Goal: Task Accomplishment & Management: Manage account settings

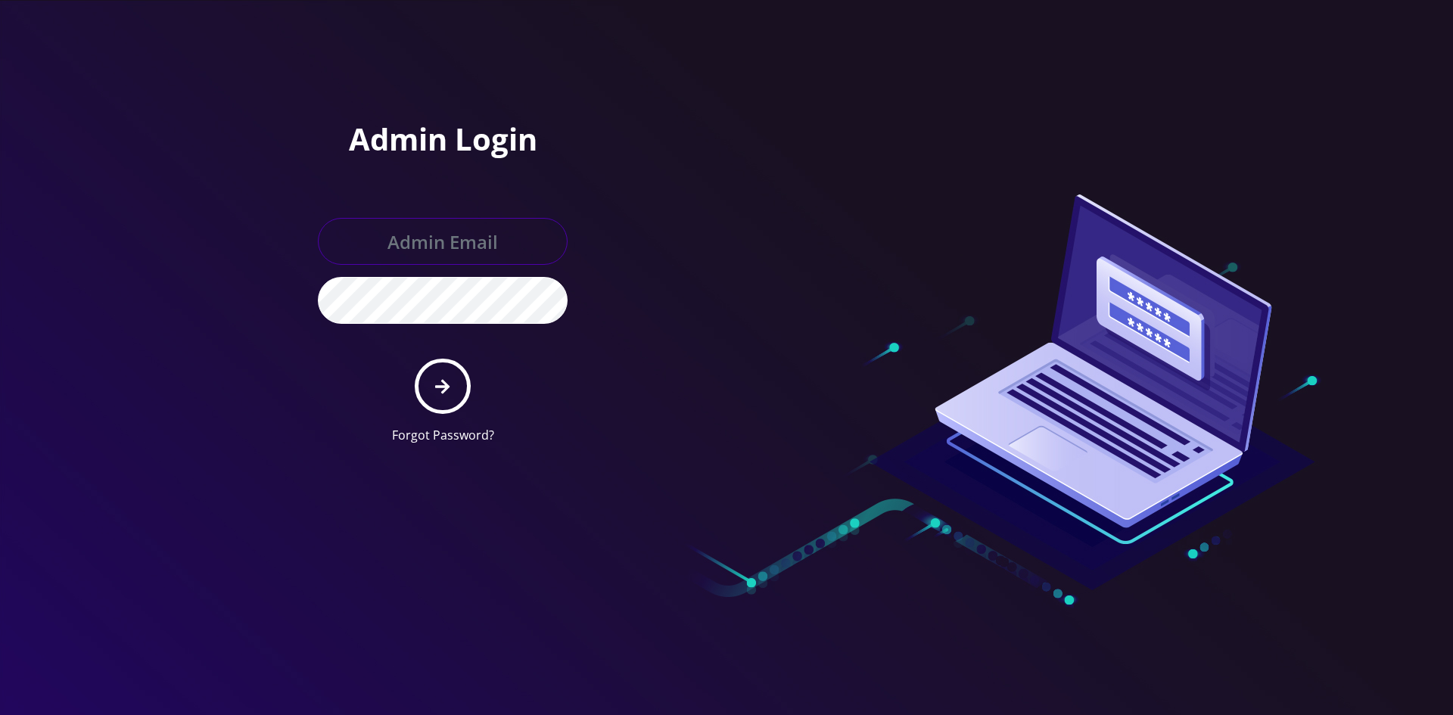
type input "[EMAIL_ADDRESS][DOMAIN_NAME]"
click at [437, 392] on icon "submit" at bounding box center [442, 386] width 14 height 17
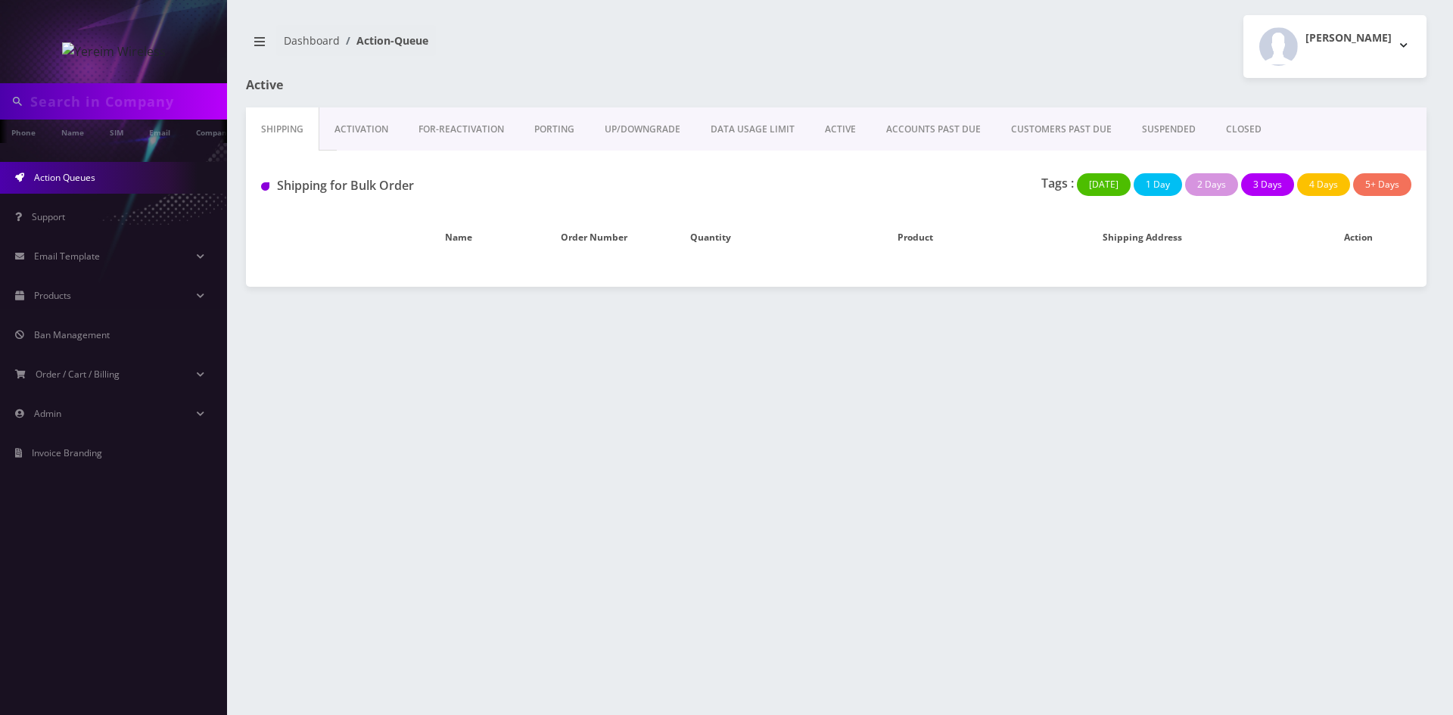
click at [846, 129] on link "ACTIVE" at bounding box center [840, 129] width 61 height 44
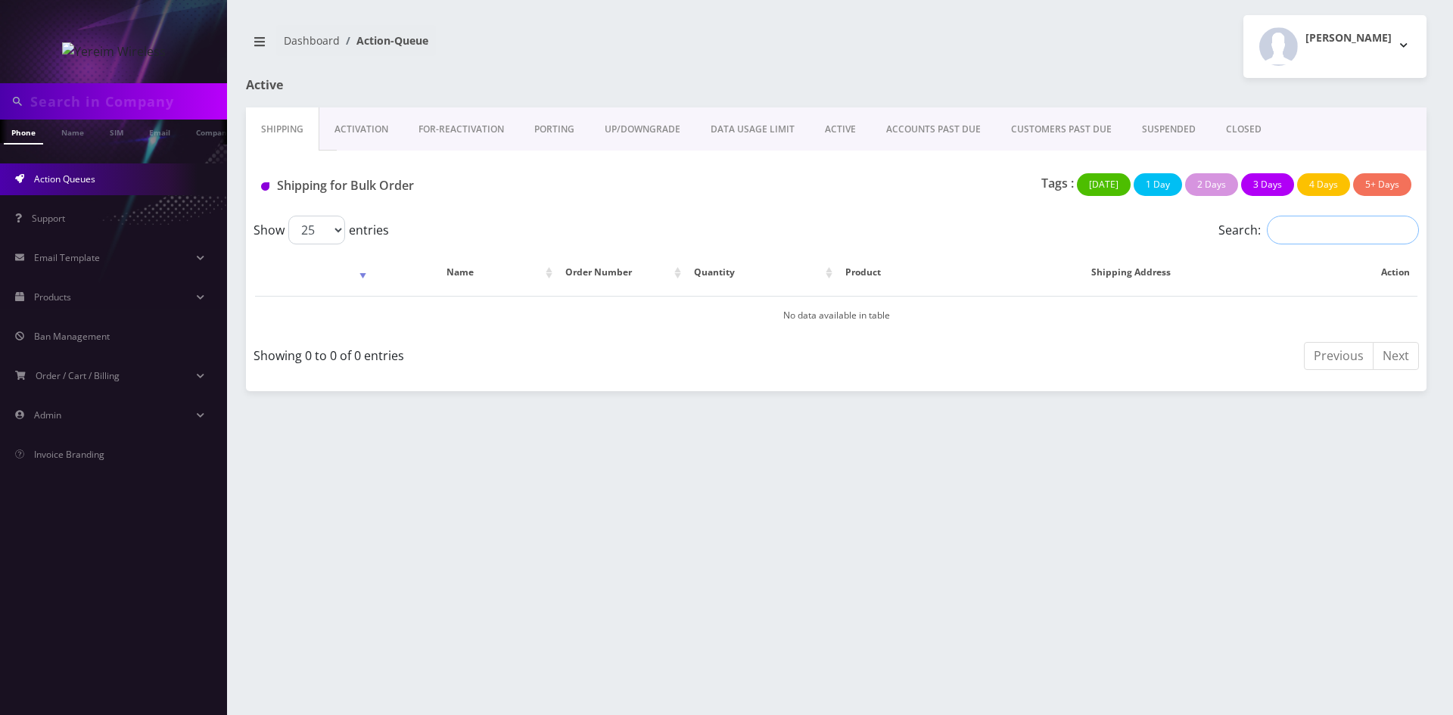
drag, startPoint x: 1316, startPoint y: 233, endPoint x: 1306, endPoint y: 235, distance: 10.8
click at [1316, 232] on input "Search:" at bounding box center [1343, 230] width 152 height 29
type input "8453522722"
drag, startPoint x: 1356, startPoint y: 235, endPoint x: 1271, endPoint y: 235, distance: 85.5
click at [1271, 235] on input "8453522722" at bounding box center [1343, 230] width 152 height 29
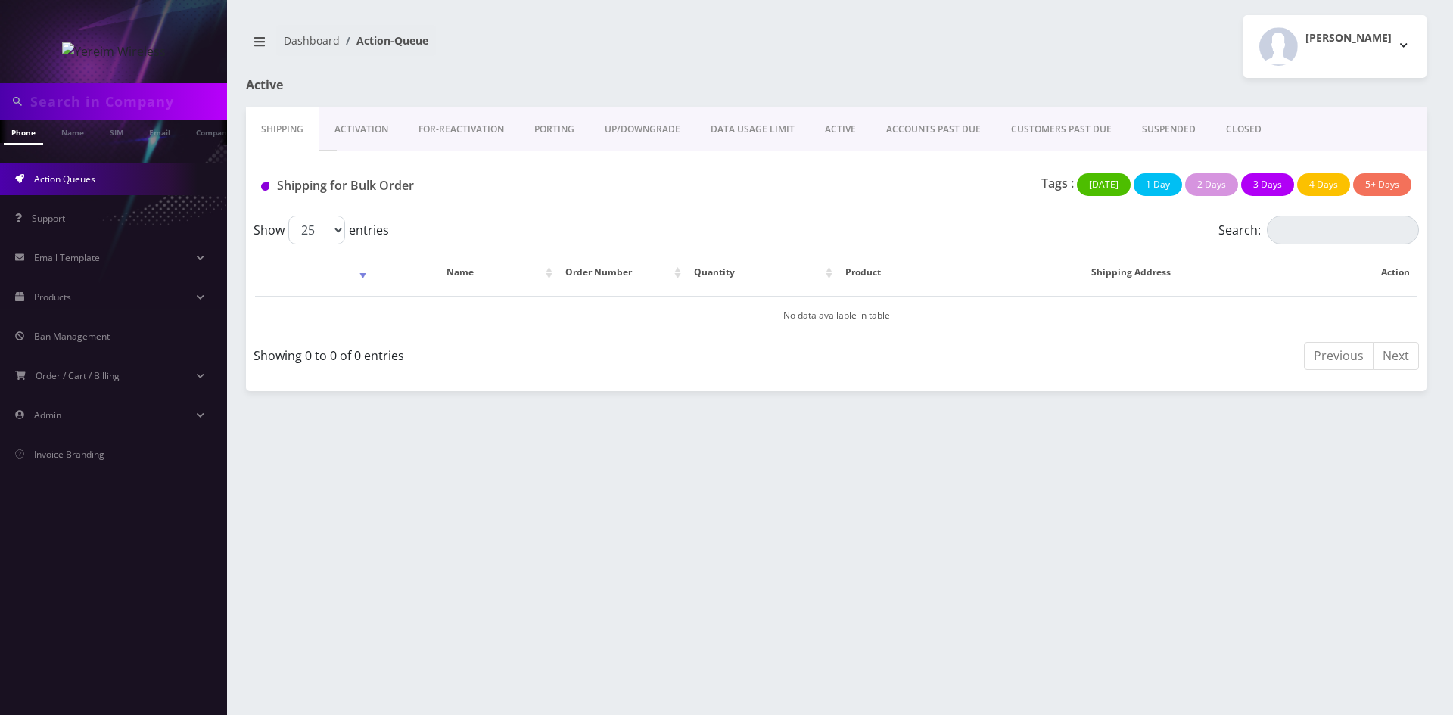
click at [848, 126] on link "ACTIVE" at bounding box center [840, 129] width 61 height 44
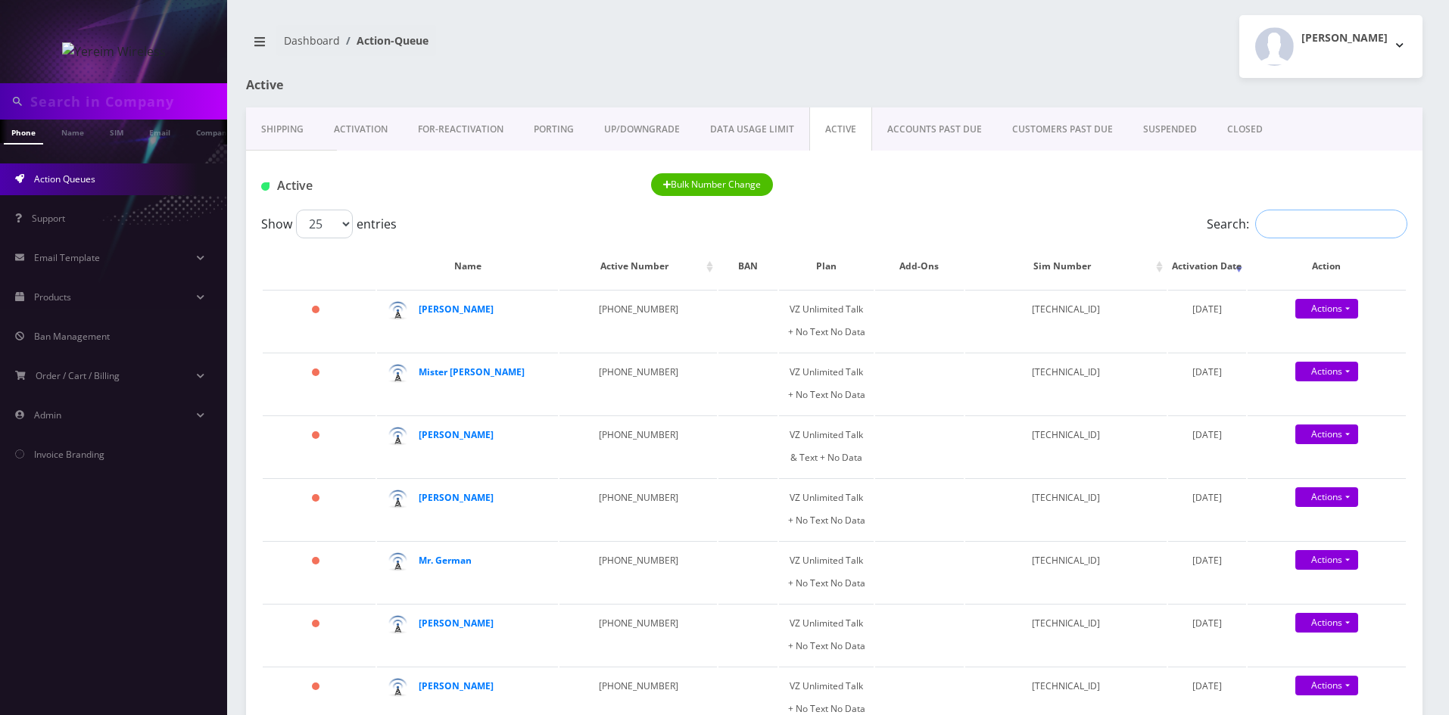
click at [1298, 226] on input "Search:" at bounding box center [1331, 224] width 152 height 29
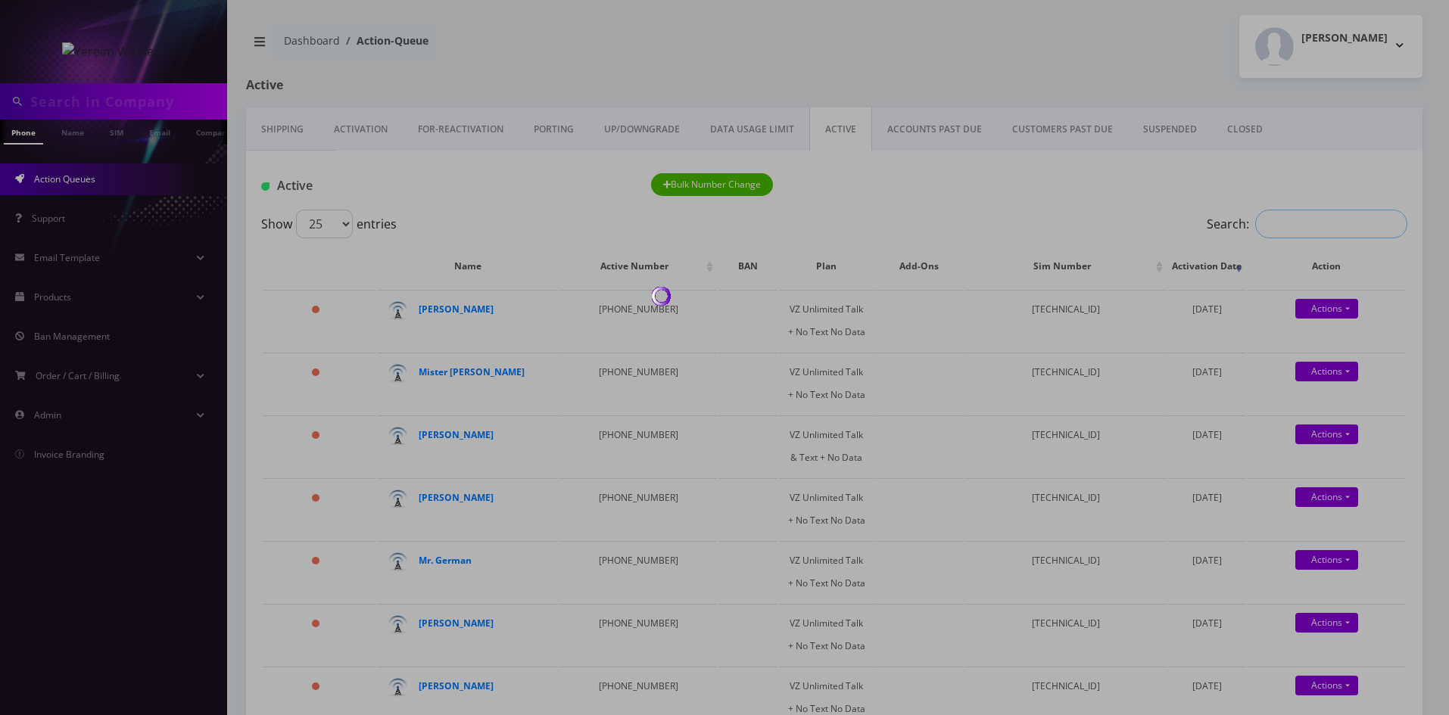
paste input "8453522722"
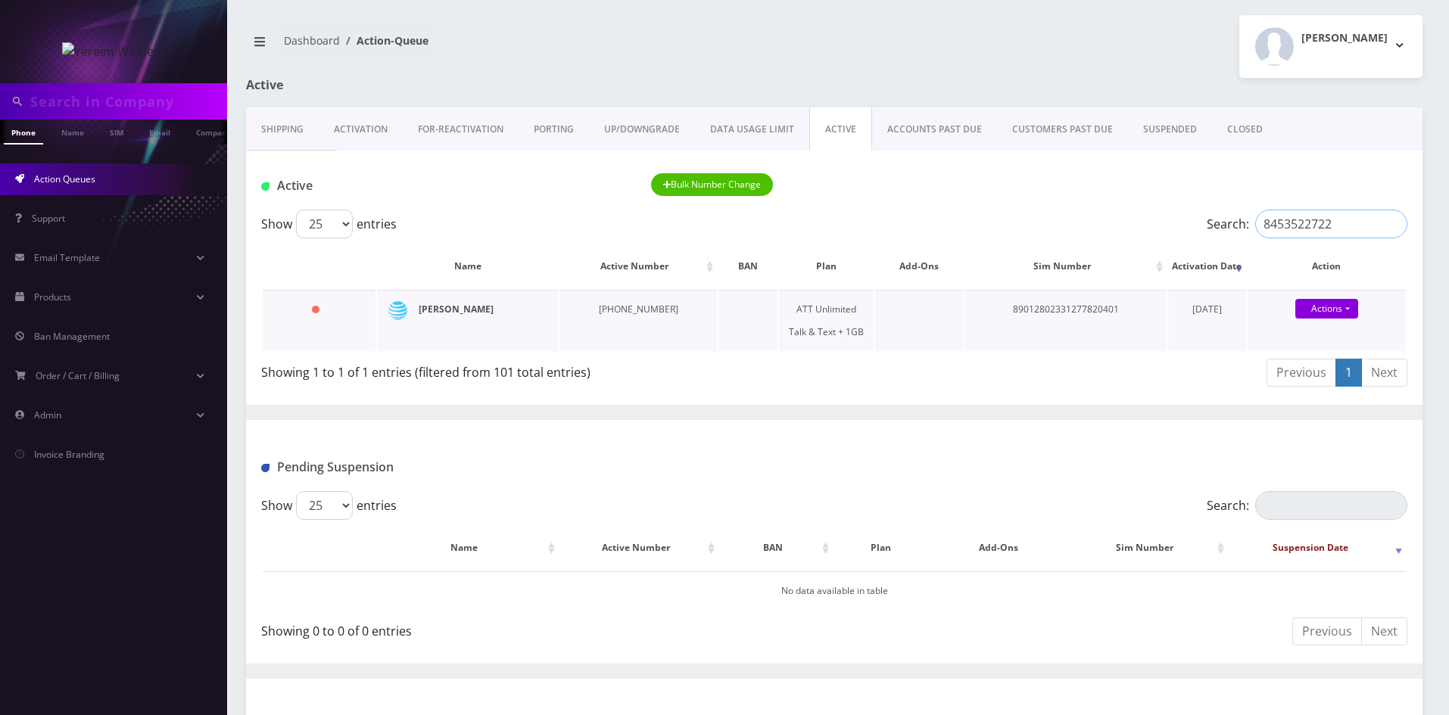
type input "8453522722"
click at [451, 308] on strong "Brucha Lorincz" at bounding box center [456, 309] width 75 height 13
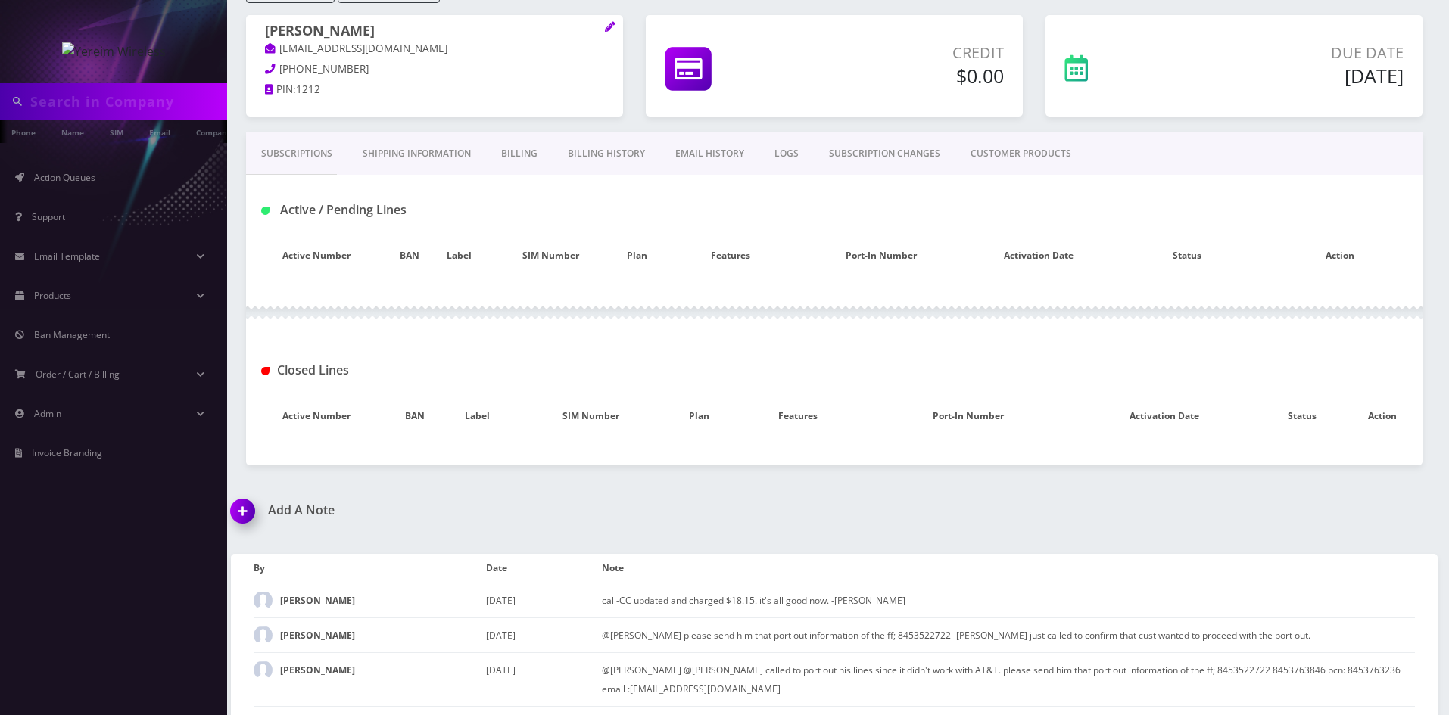
scroll to position [239, 0]
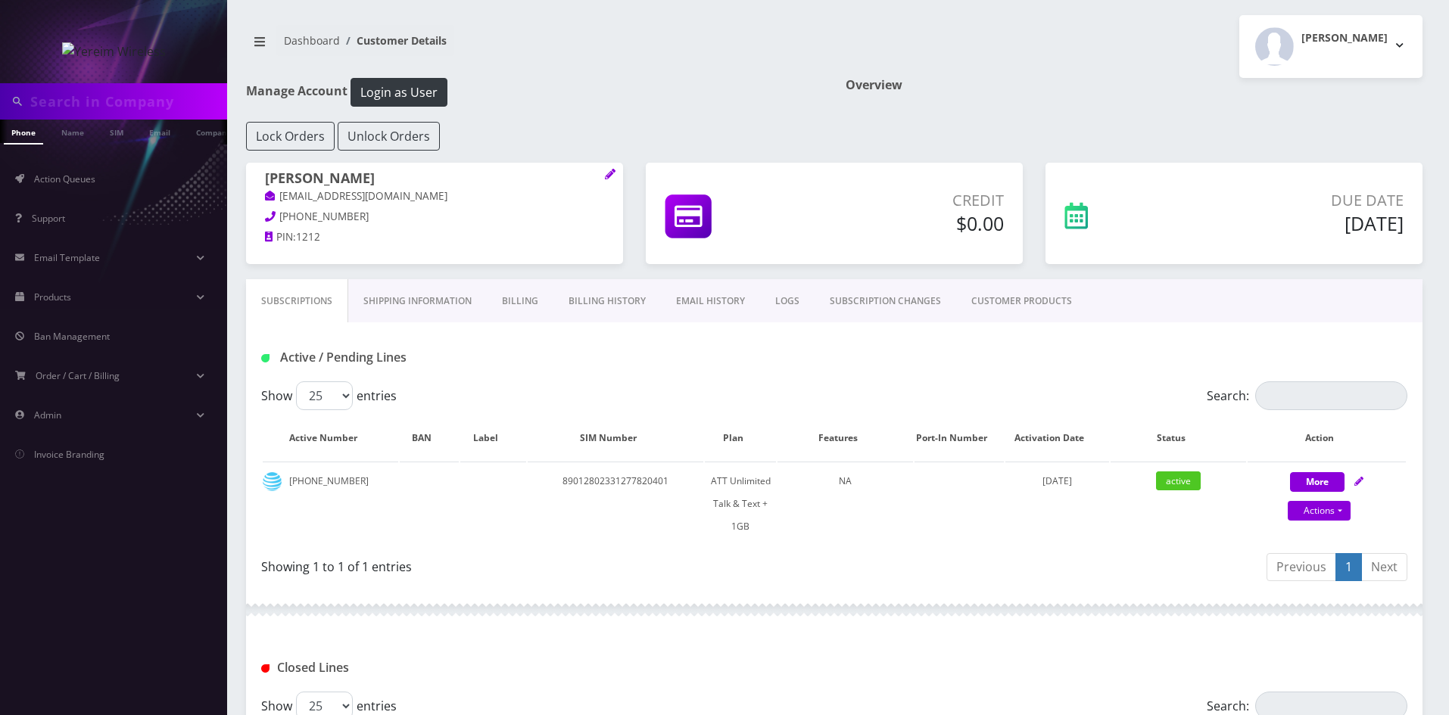
click at [621, 298] on link "Billing History" at bounding box center [606, 301] width 107 height 44
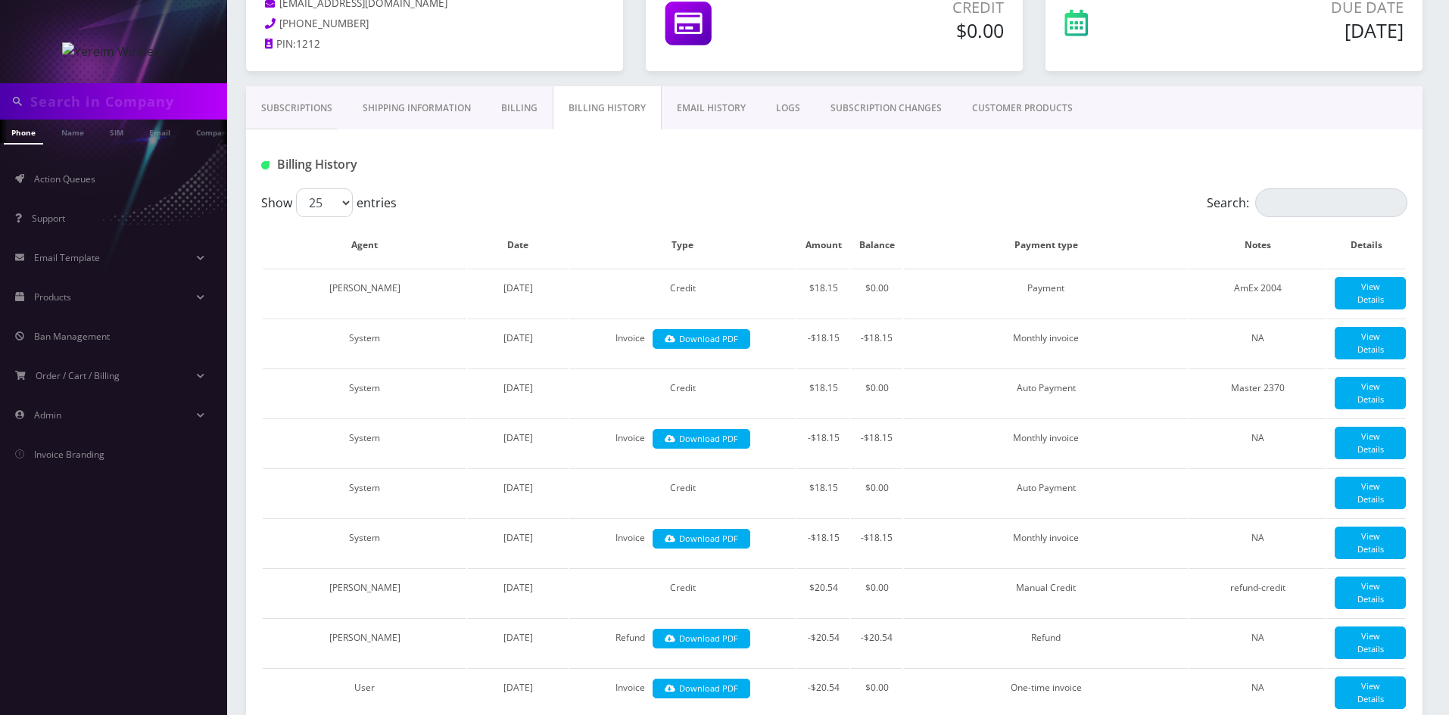
scroll to position [36, 0]
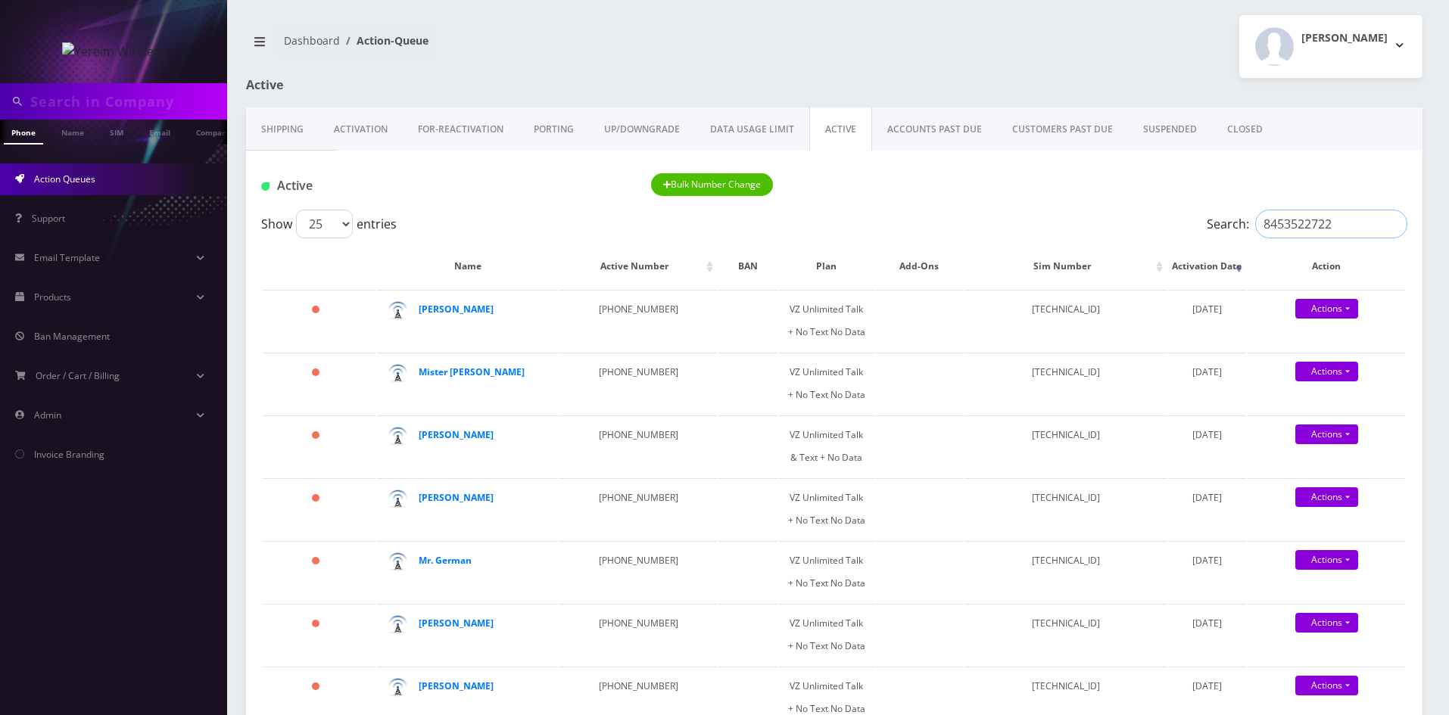
click at [1372, 223] on input "8453522722" at bounding box center [1331, 224] width 152 height 29
drag, startPoint x: 1368, startPoint y: 224, endPoint x: 1281, endPoint y: 226, distance: 87.1
click at [1281, 226] on input "8453522722" at bounding box center [1331, 224] width 152 height 29
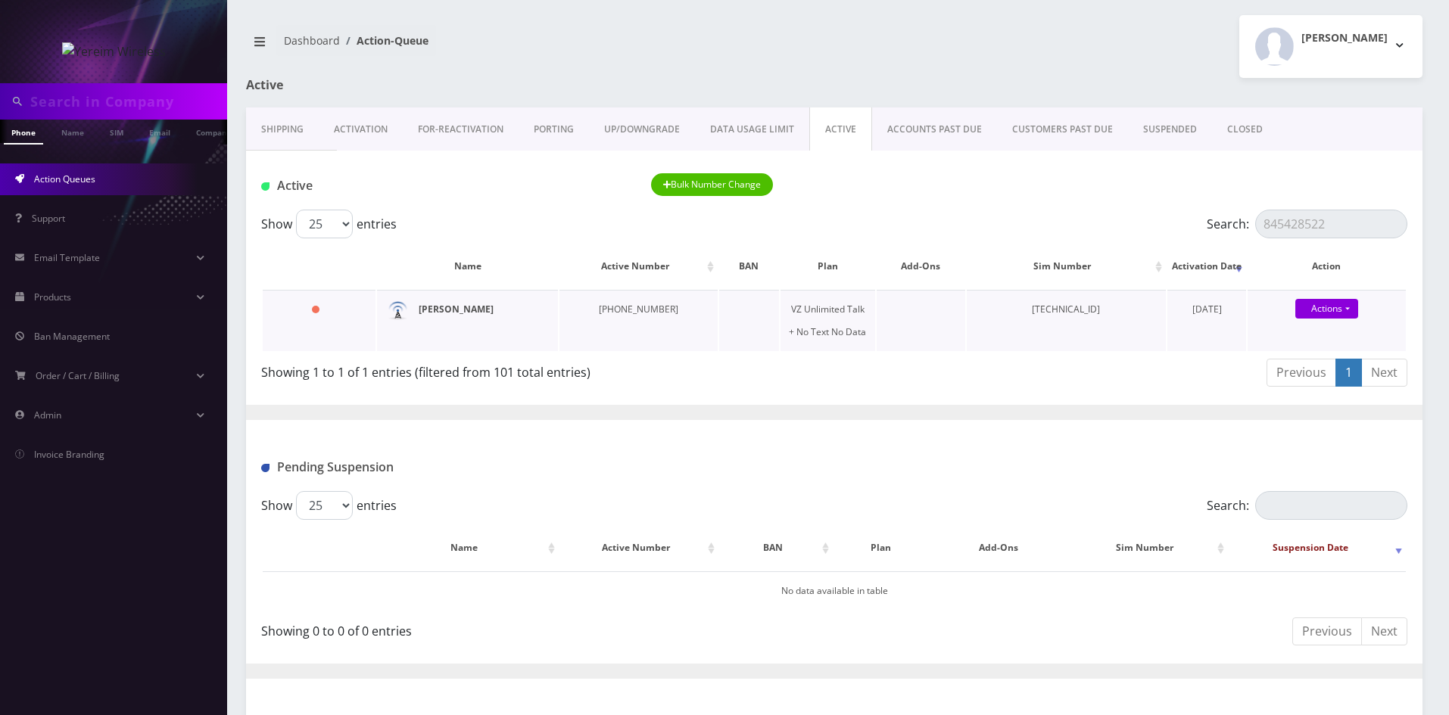
click at [467, 311] on strong "Mr. Horowits" at bounding box center [456, 309] width 75 height 13
drag, startPoint x: 1281, startPoint y: 226, endPoint x: 1338, endPoint y: 226, distance: 56.8
click at [1338, 226] on input "845428522" at bounding box center [1331, 224] width 152 height 29
click at [469, 313] on strong "Pinches Klein" at bounding box center [456, 309] width 75 height 13
drag, startPoint x: 1290, startPoint y: 228, endPoint x: 1335, endPoint y: 229, distance: 45.4
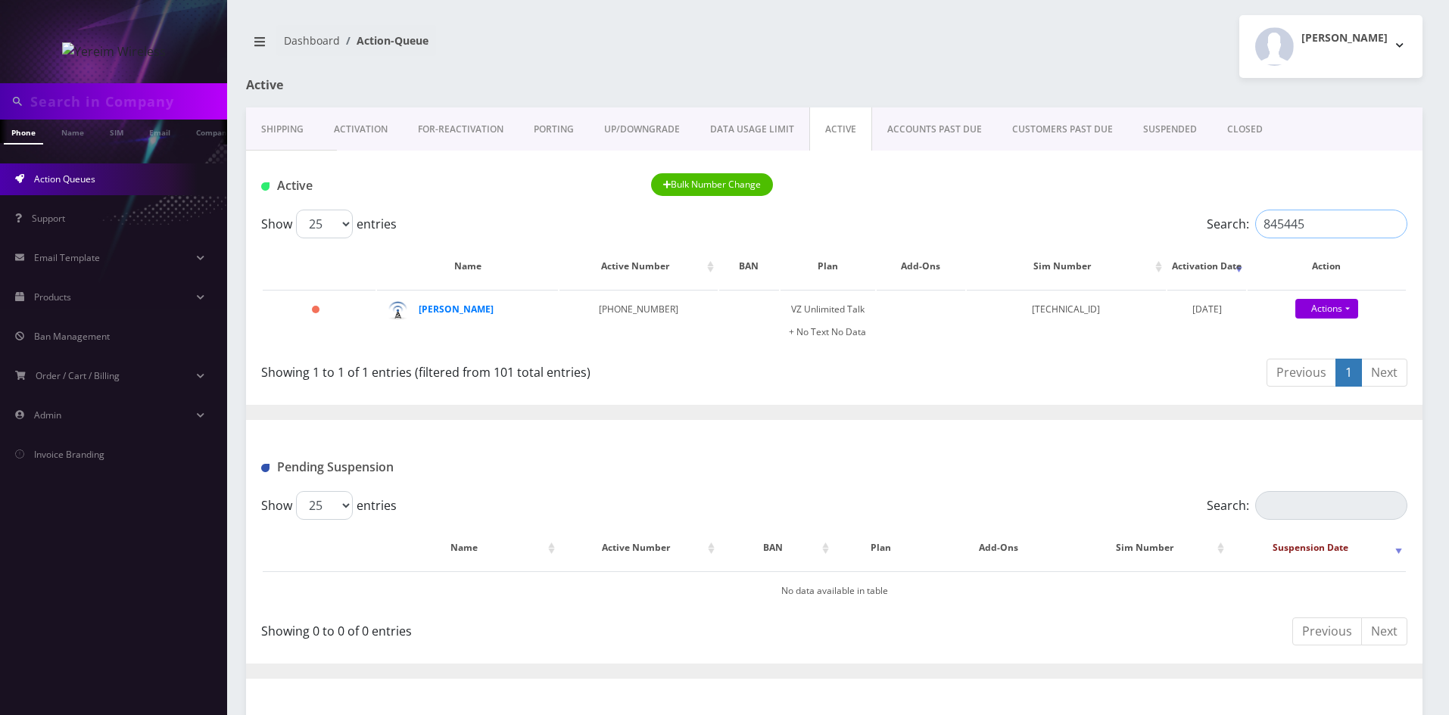
click at [1335, 229] on input "845445" at bounding box center [1331, 224] width 152 height 29
click at [456, 313] on strong "Mr Hocheizer" at bounding box center [463, 309] width 89 height 13
drag, startPoint x: 1348, startPoint y: 229, endPoint x: 1226, endPoint y: 229, distance: 121.9
click at [1226, 229] on label "Search: 8457019" at bounding box center [1306, 224] width 201 height 29
click at [467, 311] on strong "Pinches Klein" at bounding box center [456, 309] width 75 height 13
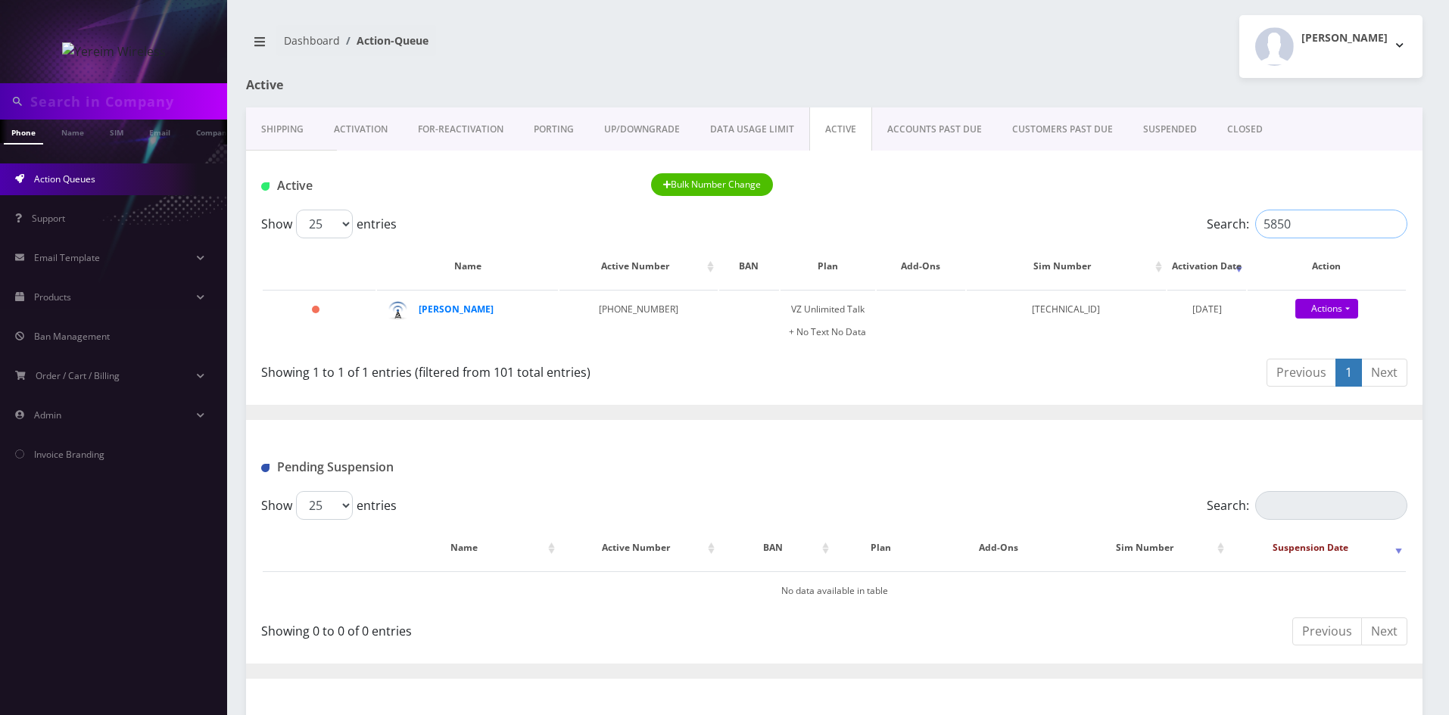
drag, startPoint x: 1303, startPoint y: 218, endPoint x: 1236, endPoint y: 225, distance: 67.0
click at [1236, 225] on label "Search: 5850" at bounding box center [1306, 224] width 201 height 29
click at [482, 312] on strong "KREINDY SCHONFELD" at bounding box center [456, 309] width 75 height 13
drag, startPoint x: 1306, startPoint y: 225, endPoint x: 1237, endPoint y: 232, distance: 69.2
click at [1237, 232] on label "Search: 1523" at bounding box center [1306, 224] width 201 height 29
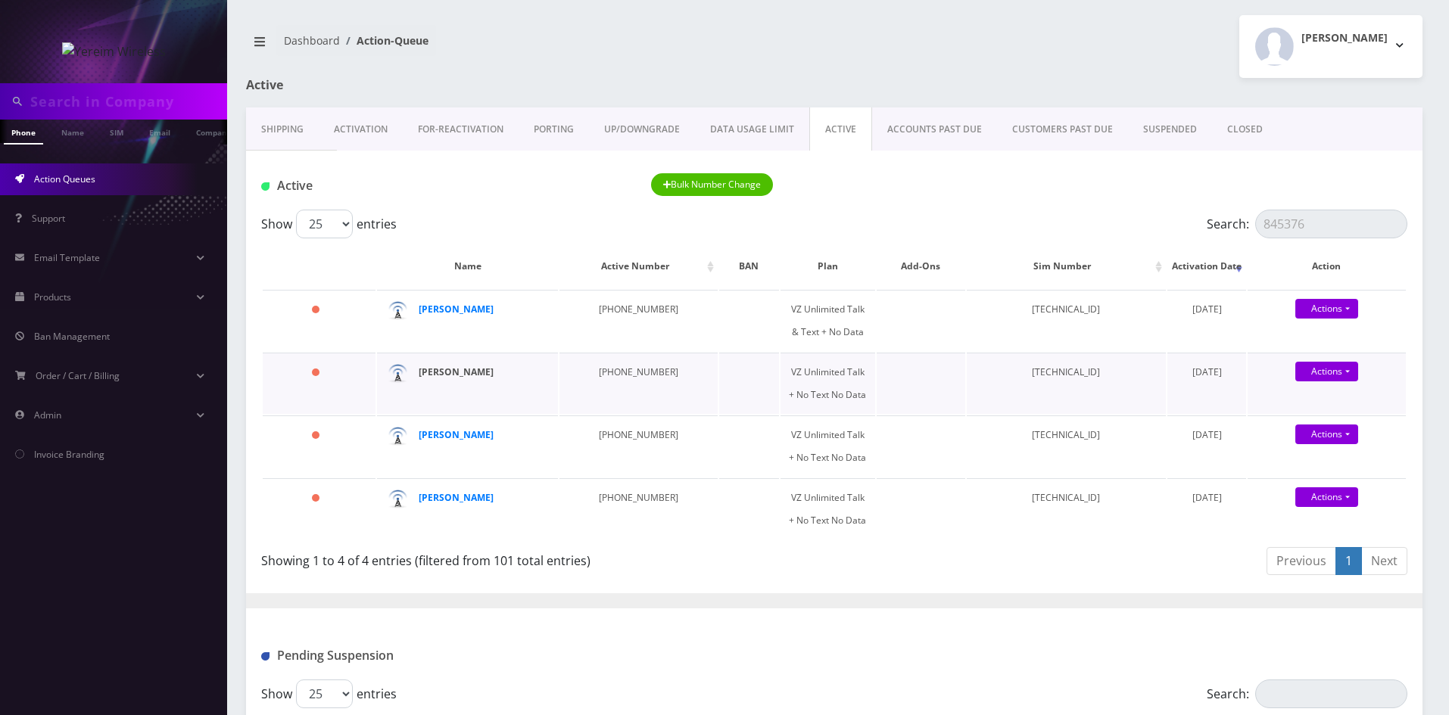
click at [465, 372] on strong "[PERSON_NAME]" at bounding box center [456, 372] width 75 height 13
drag, startPoint x: 1309, startPoint y: 229, endPoint x: 1283, endPoint y: 230, distance: 26.5
click at [1283, 230] on input "845376" at bounding box center [1331, 224] width 152 height 29
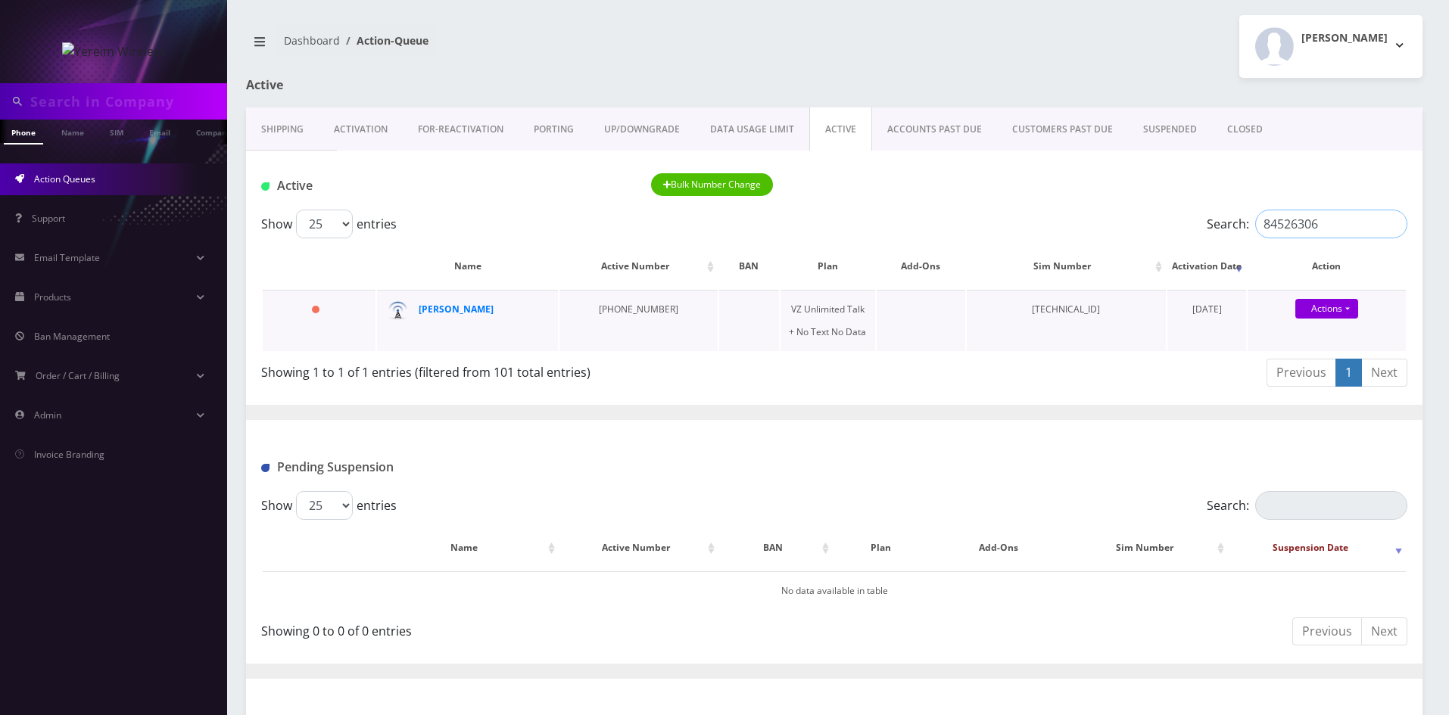
type input "84526306"
click at [518, 309] on div "BRUCHA LORINCZ" at bounding box center [477, 309] width 116 height 23
click at [485, 312] on strong "BRUCHA LORINCZ" at bounding box center [456, 309] width 75 height 13
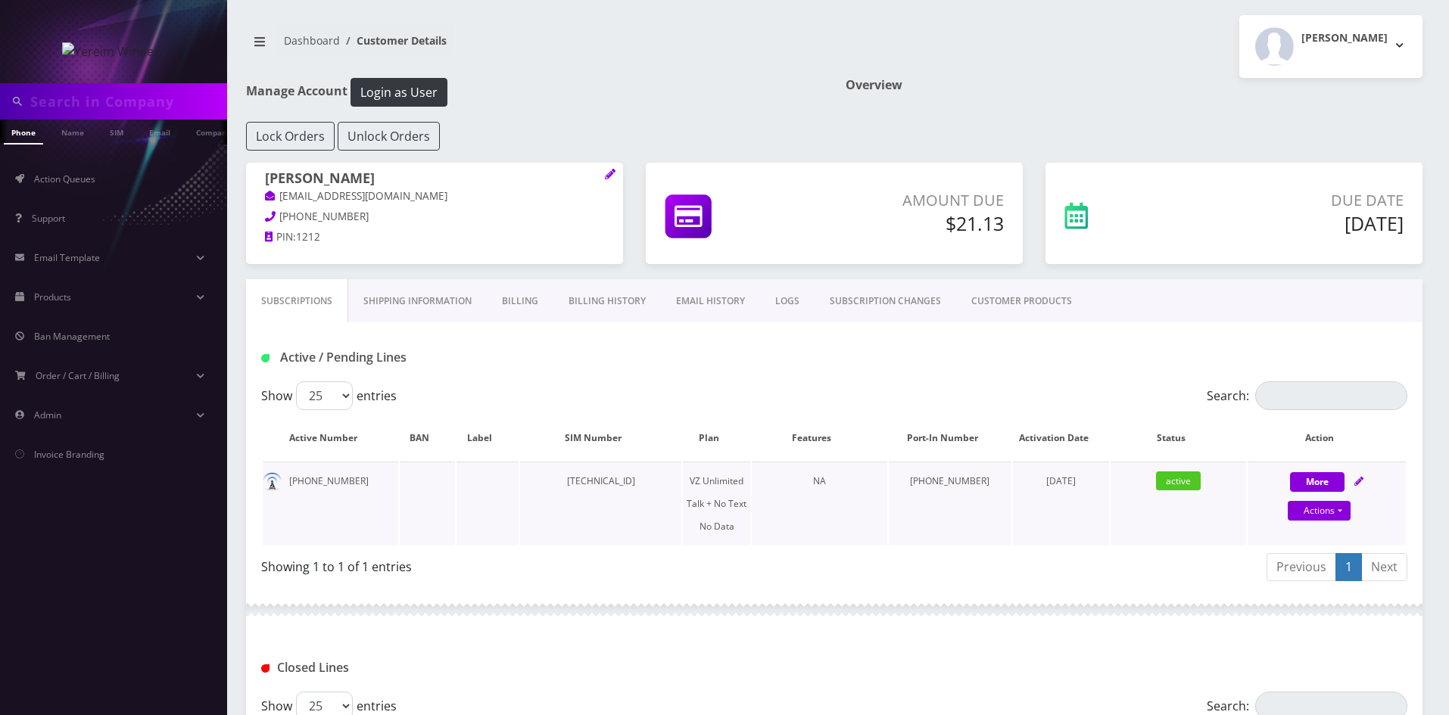
scroll to position [76, 0]
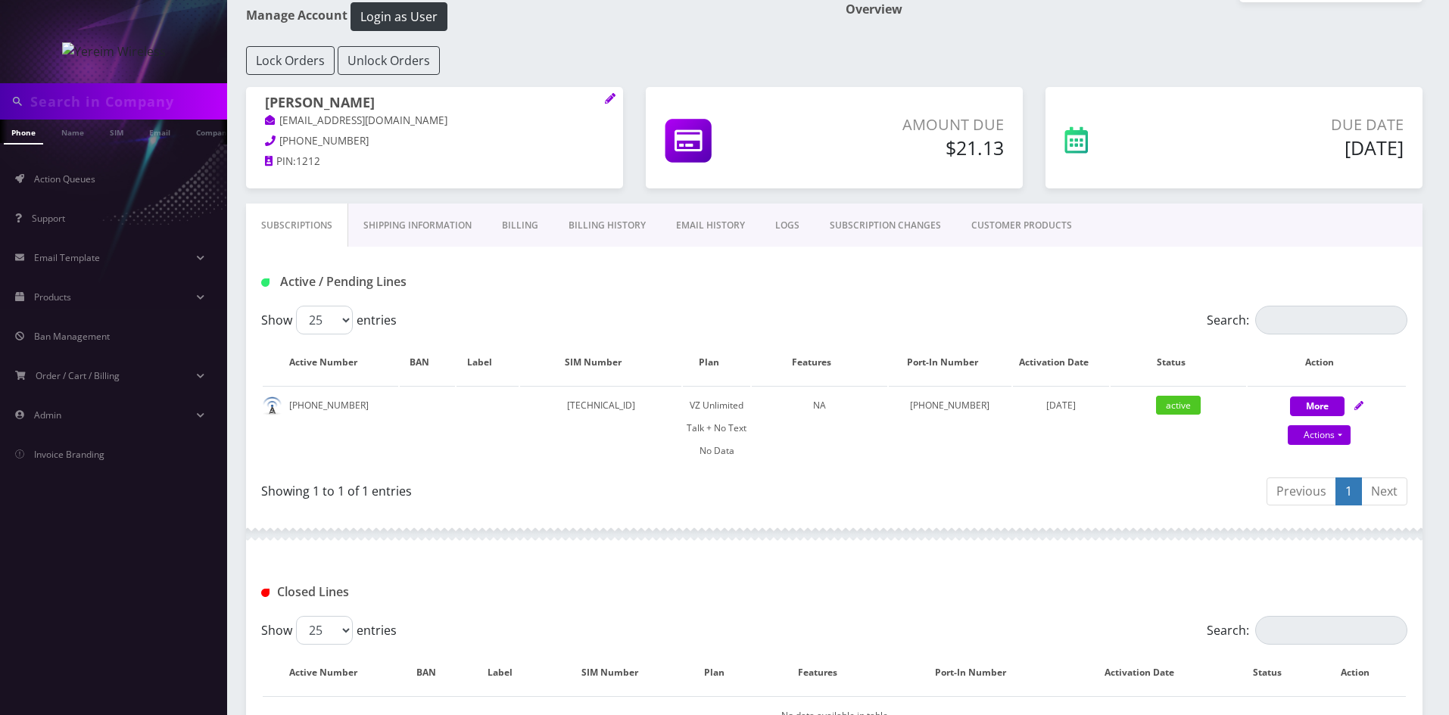
click at [617, 227] on link "Billing History" at bounding box center [606, 226] width 107 height 44
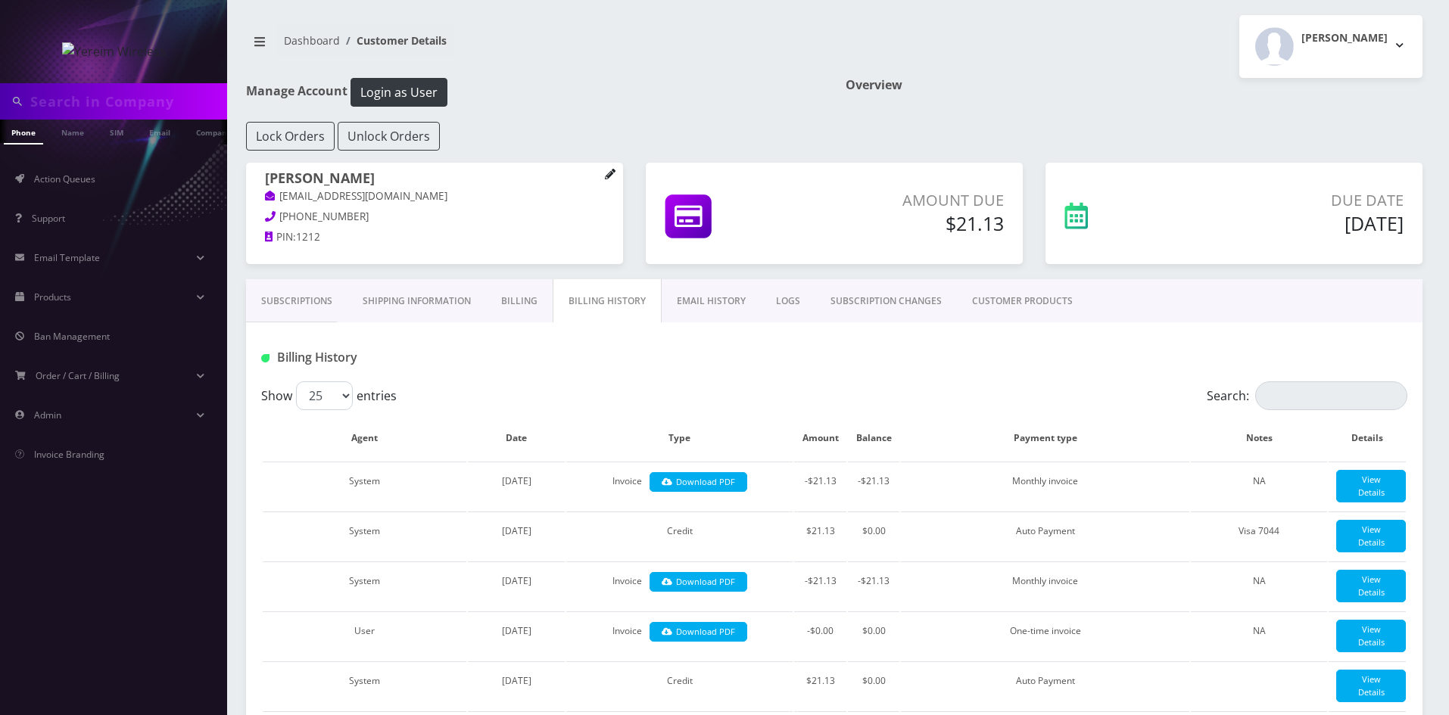
click at [609, 173] on icon at bounding box center [610, 174] width 10 height 10
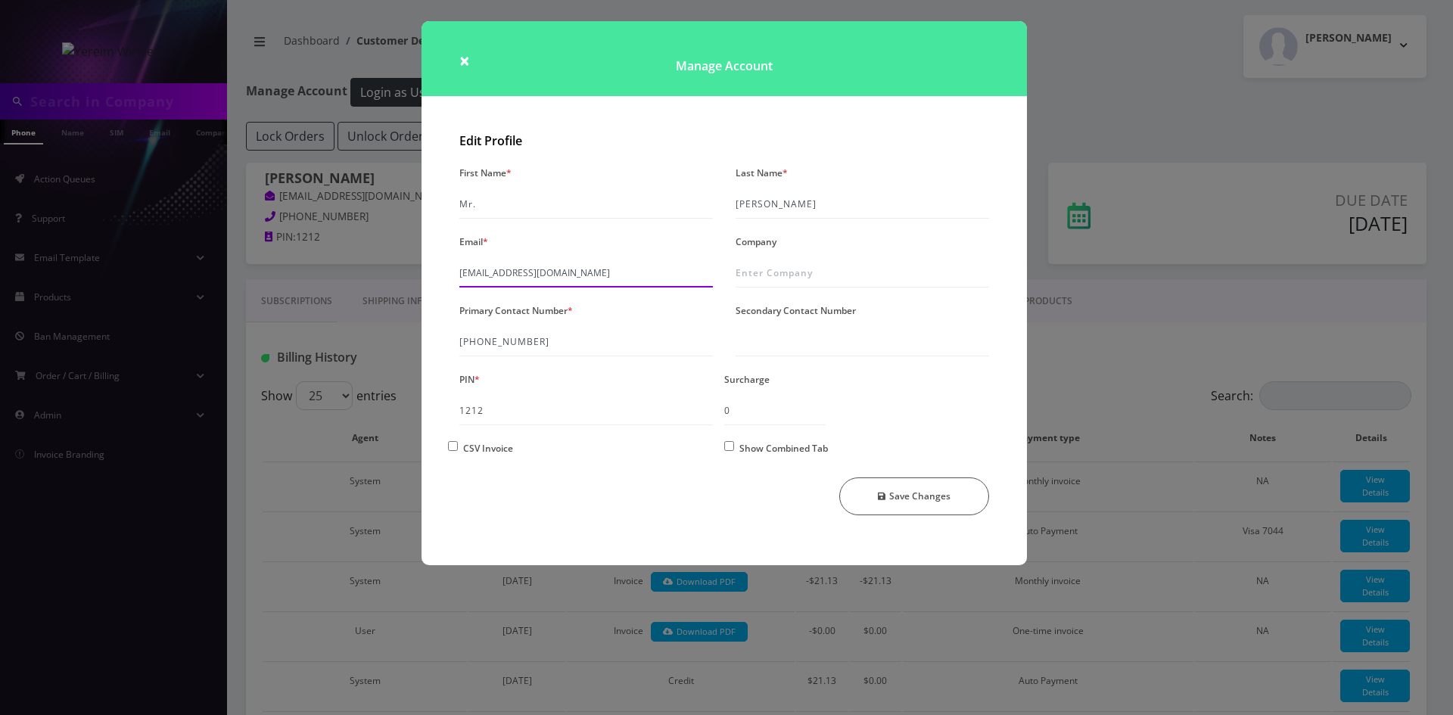
drag, startPoint x: 617, startPoint y: 268, endPoint x: 441, endPoint y: 275, distance: 176.5
click at [441, 275] on div "Edit Profile First Name * Mr. Last Name * Horowits Email * shgy9700+8454285227@…" at bounding box center [725, 345] width 606 height 439
click at [459, 55] on h1 "Manage Account" at bounding box center [725, 58] width 606 height 75
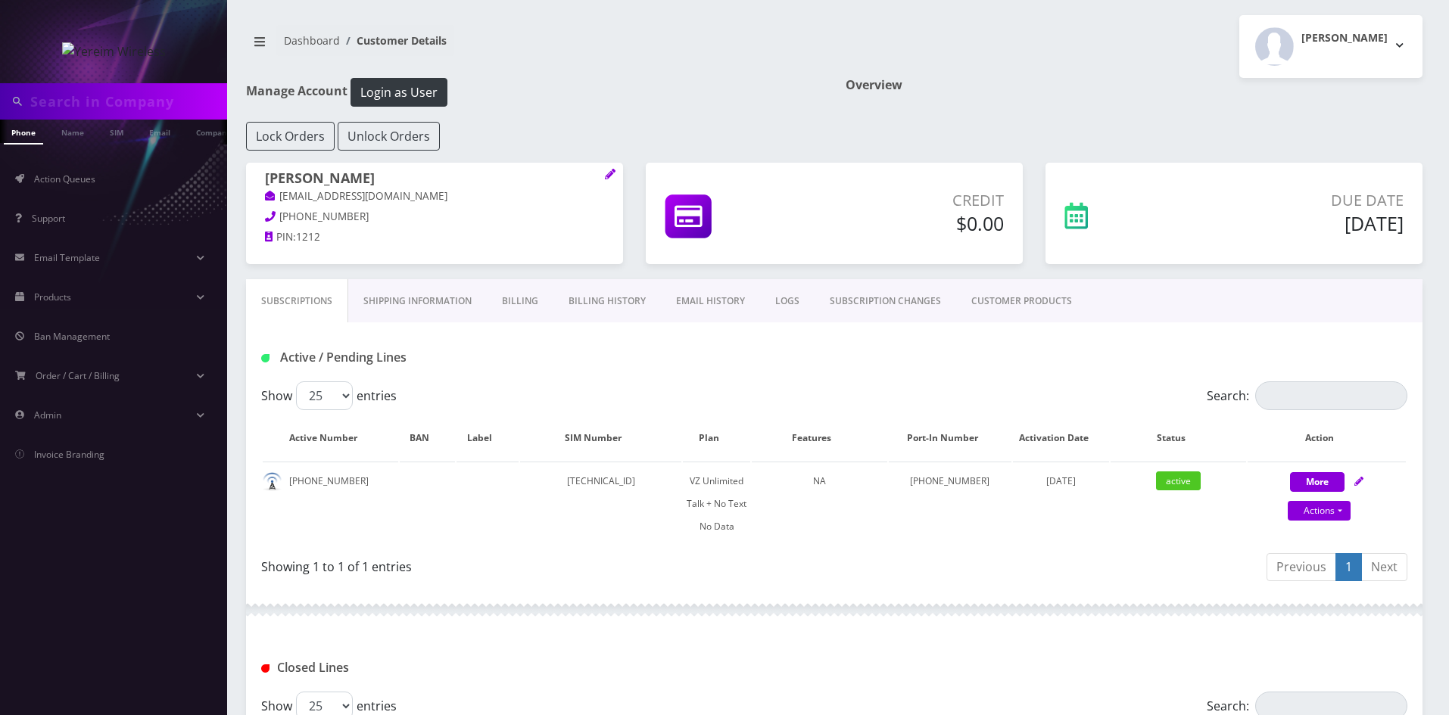
click at [607, 294] on link "Billing History" at bounding box center [606, 301] width 107 height 44
click at [607, 173] on icon at bounding box center [610, 174] width 11 height 11
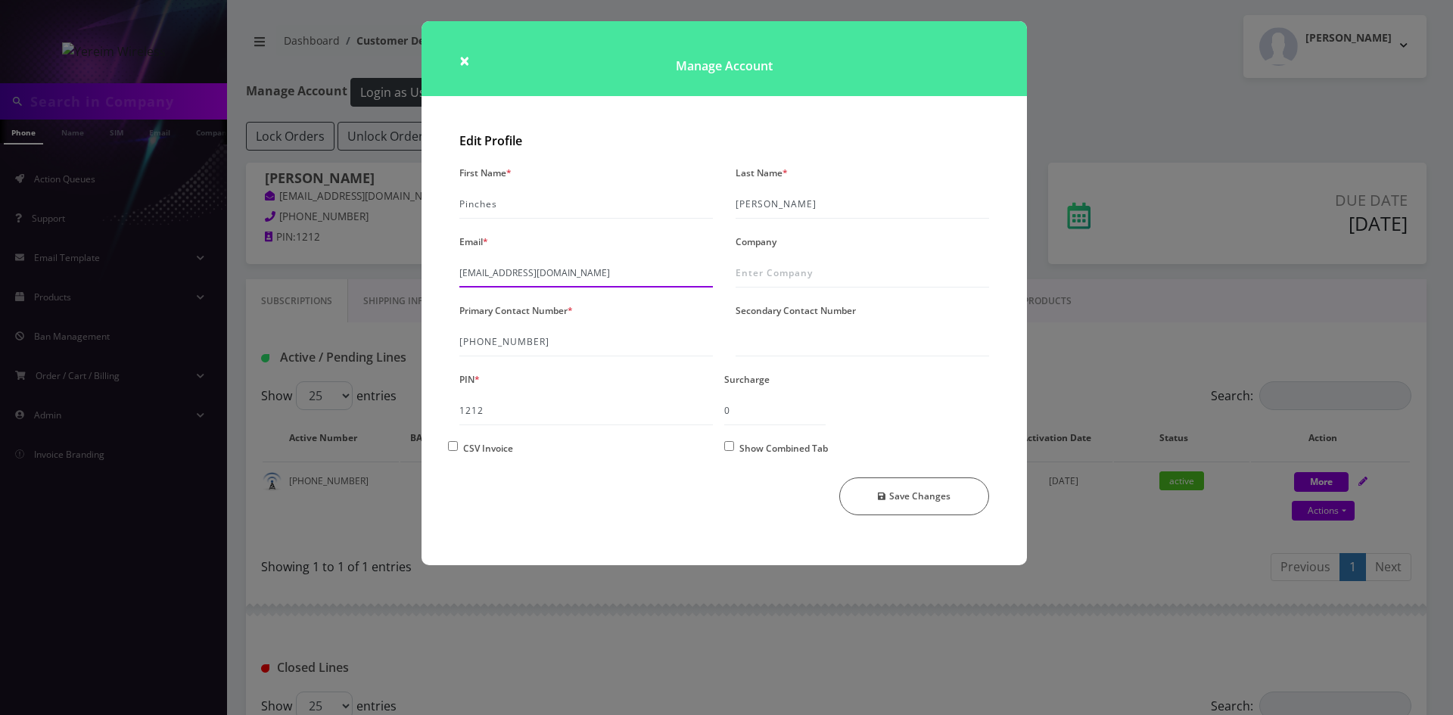
drag, startPoint x: 619, startPoint y: 274, endPoint x: 450, endPoint y: 274, distance: 169.5
click at [450, 274] on div "Email * shgy9700+8454455850@gmail.com" at bounding box center [586, 259] width 276 height 57
click at [459, 63] on span "×" at bounding box center [464, 60] width 11 height 25
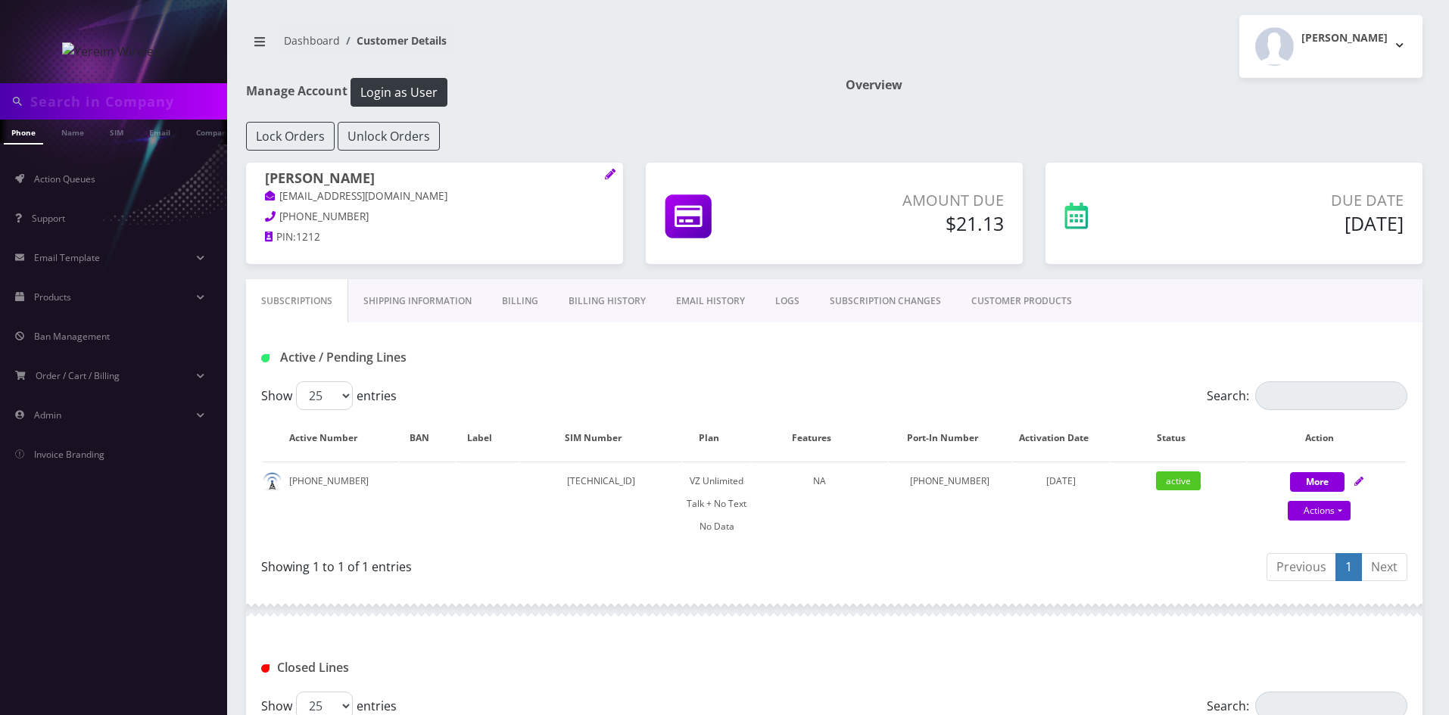
click at [590, 293] on link "Billing History" at bounding box center [606, 301] width 107 height 44
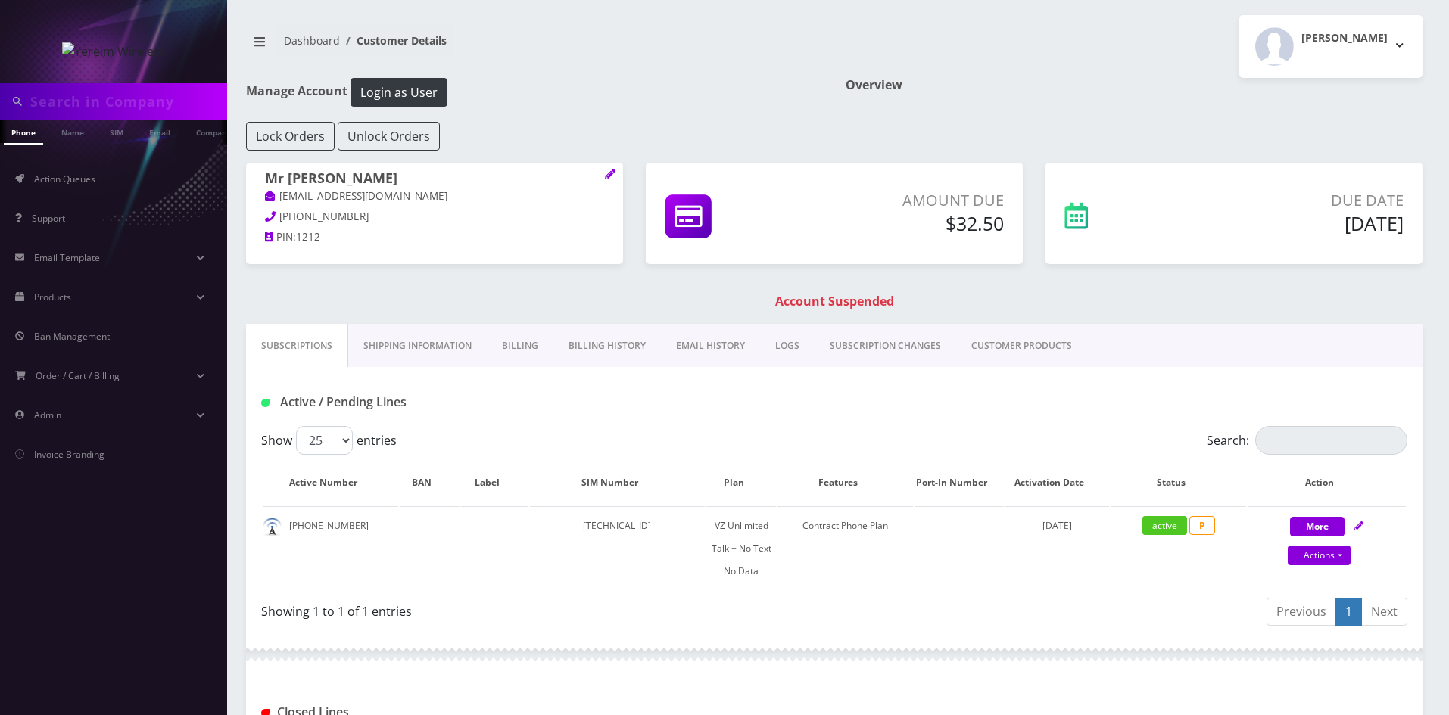
click at [599, 342] on link "Billing History" at bounding box center [606, 346] width 107 height 44
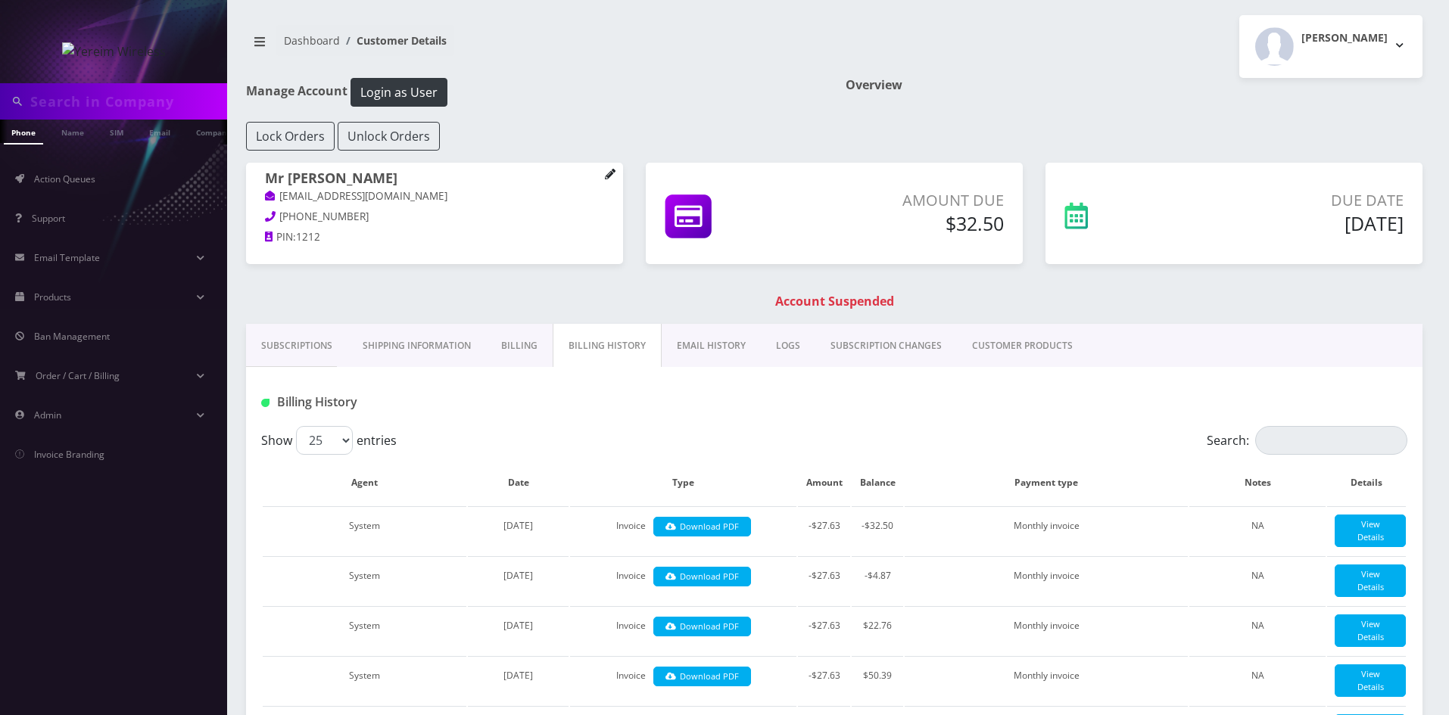
click at [613, 175] on icon at bounding box center [610, 174] width 11 height 11
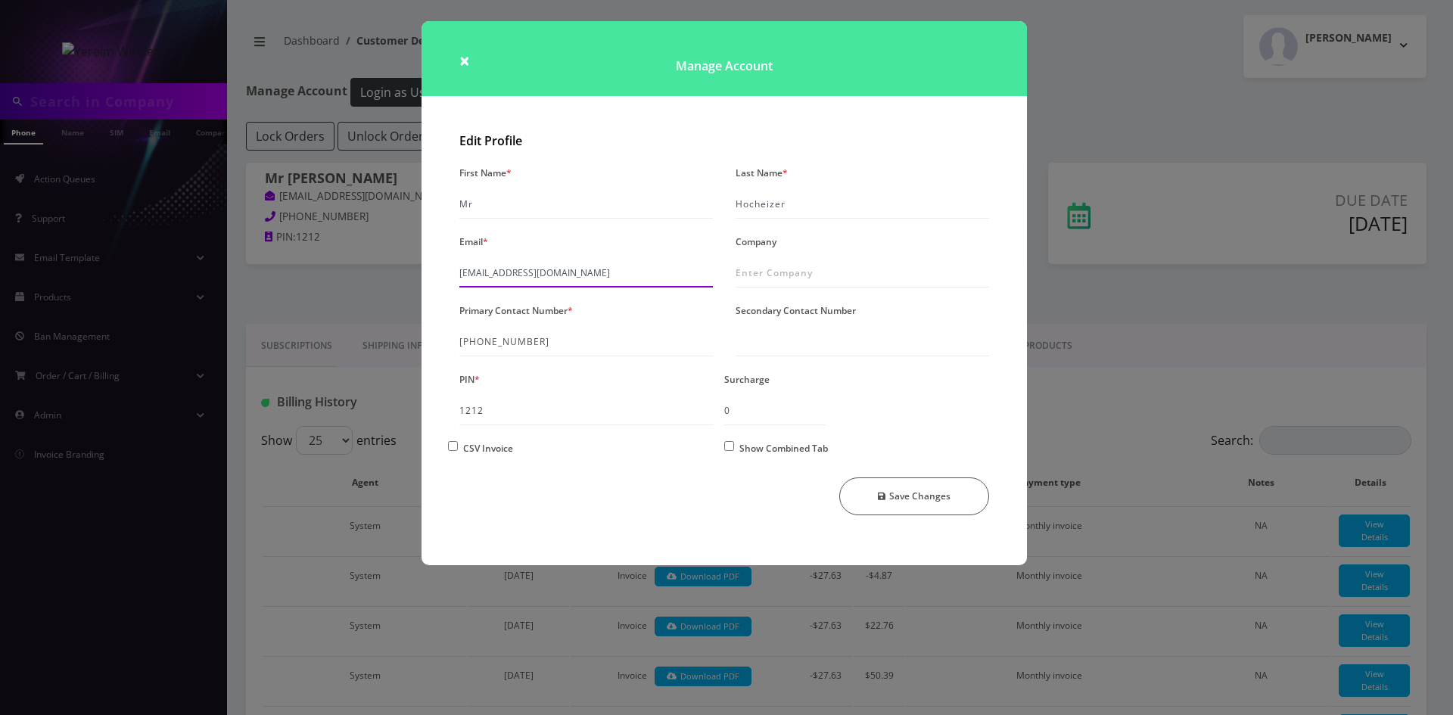
drag, startPoint x: 638, startPoint y: 270, endPoint x: 437, endPoint y: 276, distance: 200.7
click at [437, 276] on div "Edit Profile First Name * Mr Last Name * Hocheizer Email * shgy9700+8457019668@…" at bounding box center [725, 345] width 606 height 439
click at [459, 61] on span "×" at bounding box center [464, 60] width 11 height 25
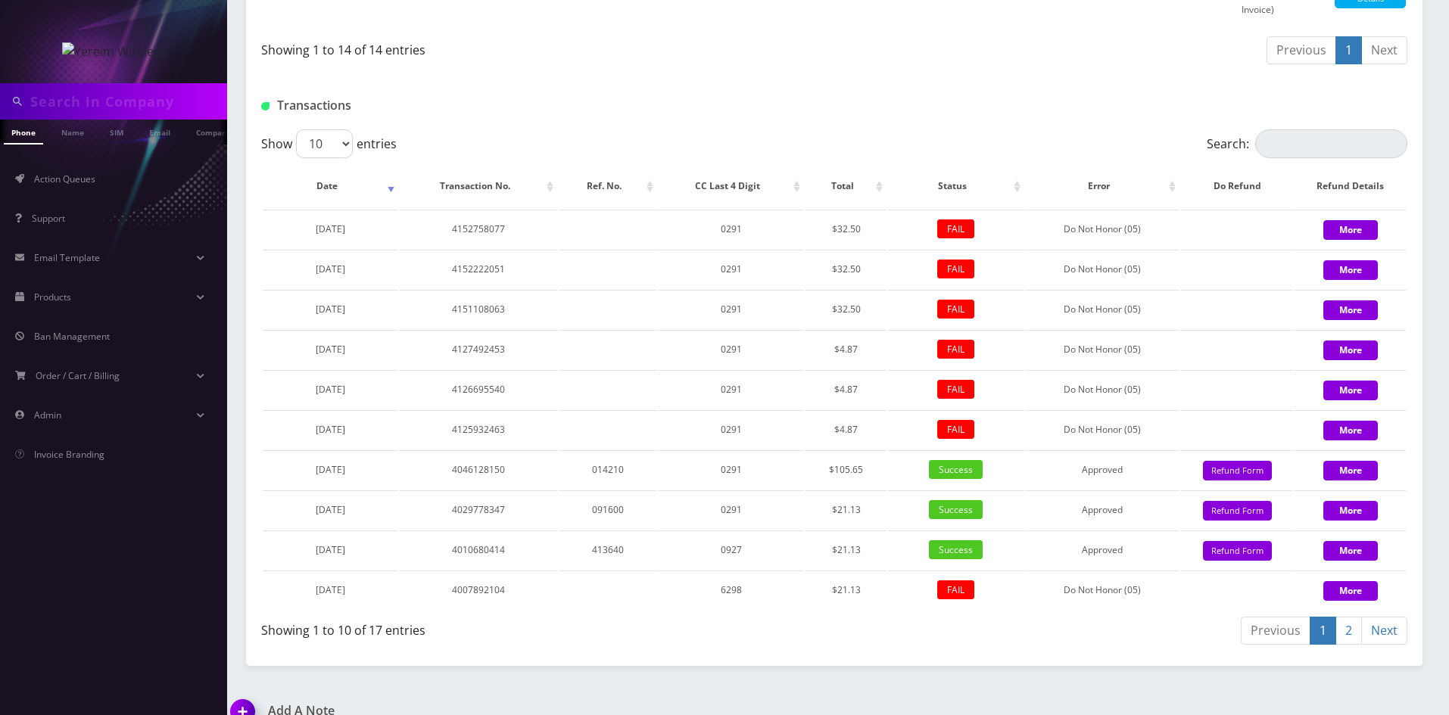
scroll to position [1122, 0]
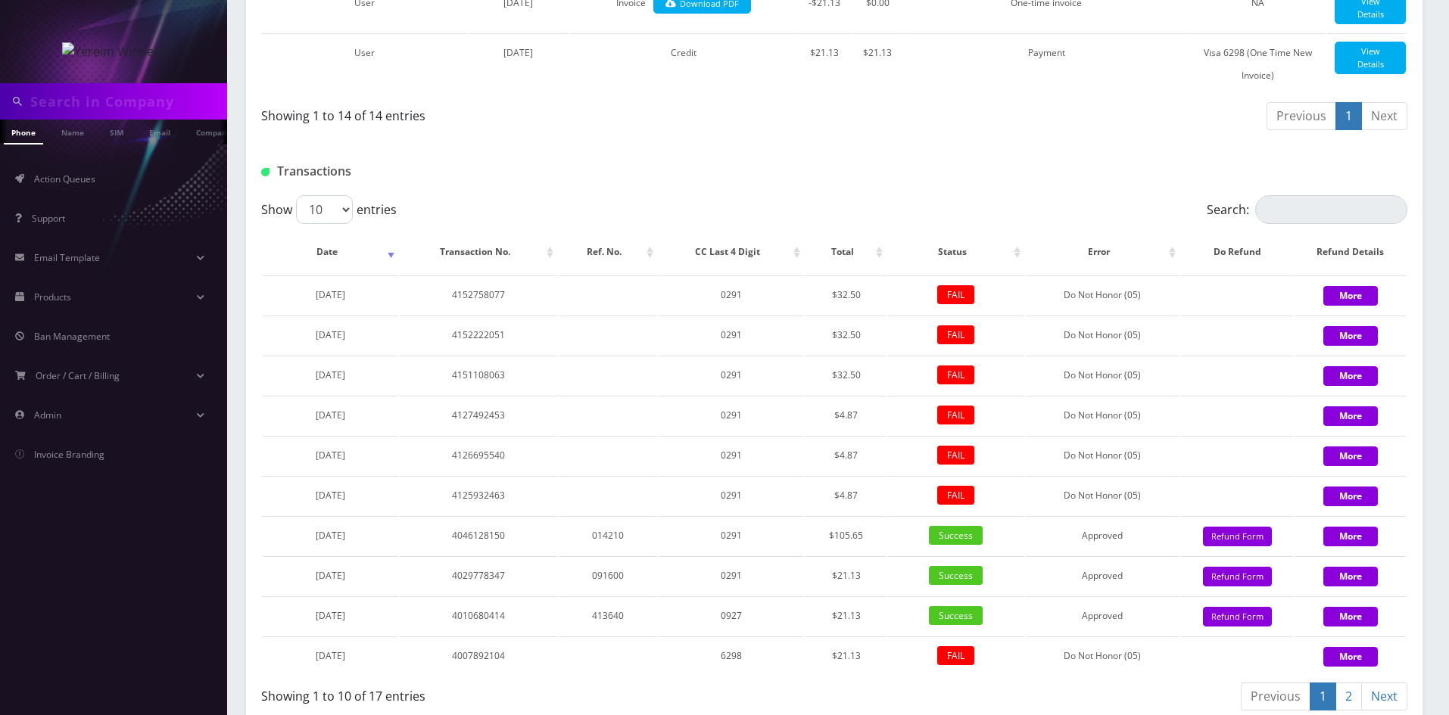
click at [1347, 683] on link "2" at bounding box center [1348, 697] width 26 height 28
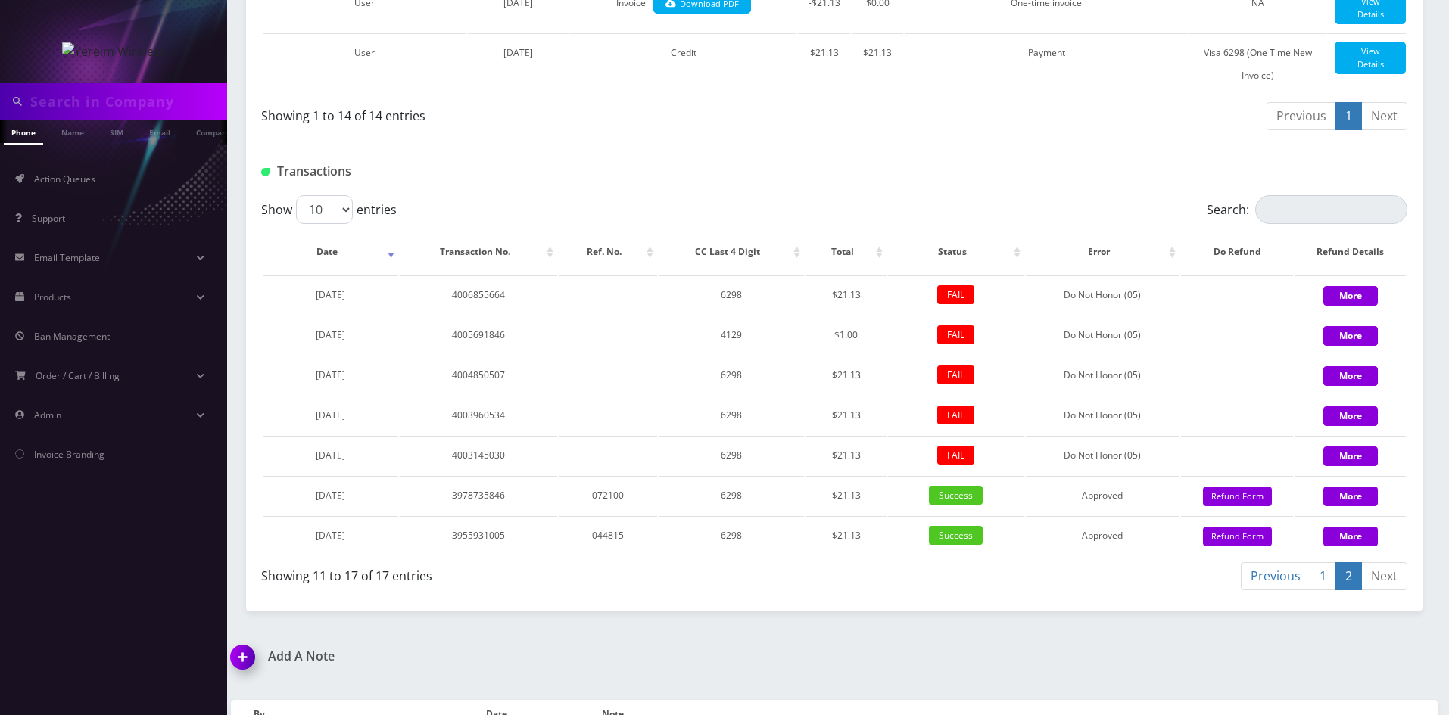
click at [1314, 562] on link "1" at bounding box center [1322, 576] width 26 height 28
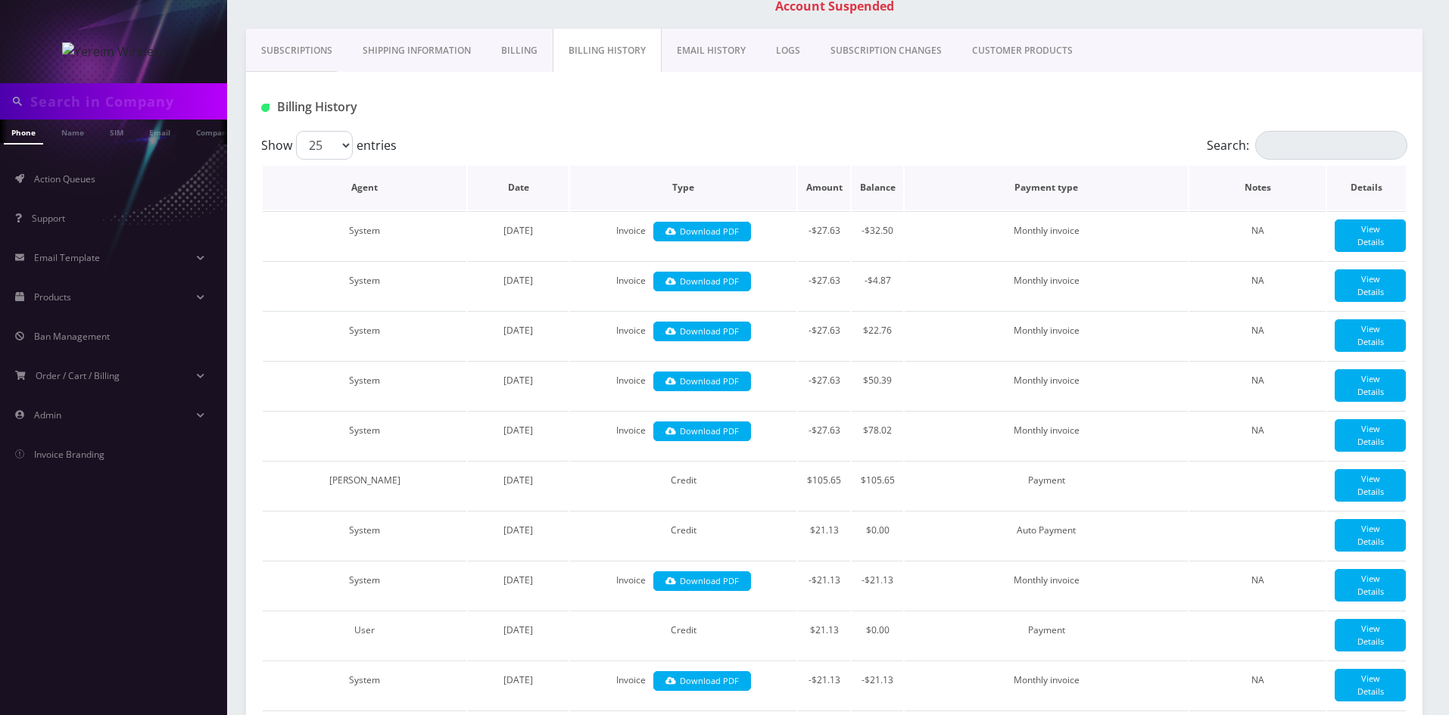
scroll to position [290, 0]
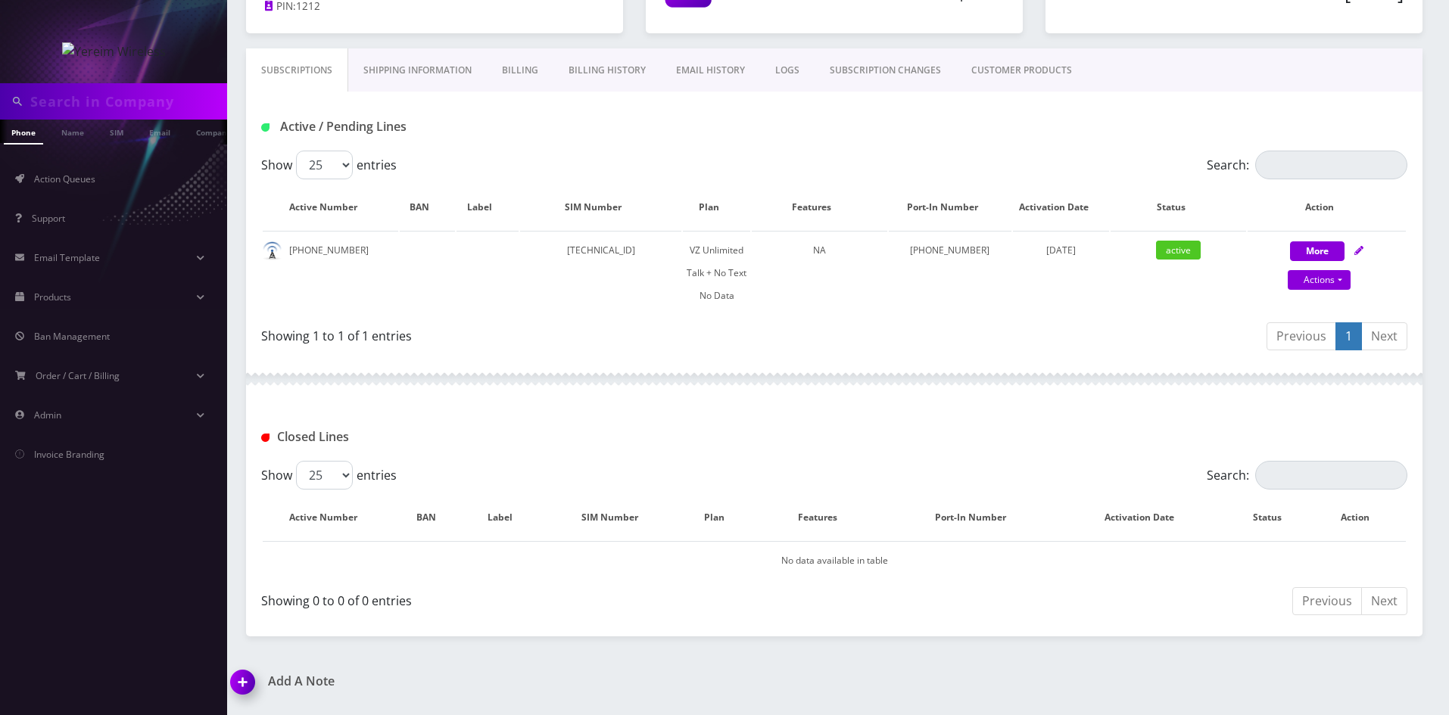
scroll to position [76, 0]
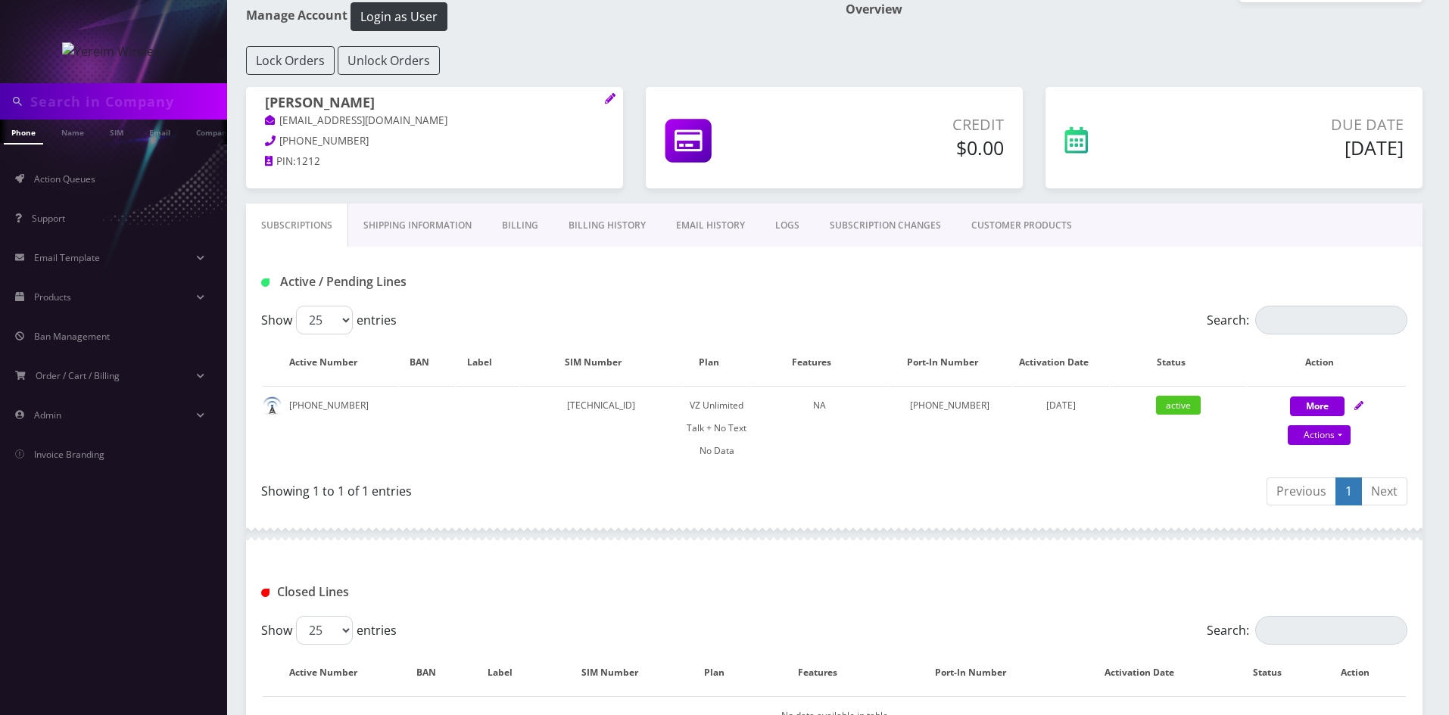
click at [599, 220] on link "Billing History" at bounding box center [606, 226] width 107 height 44
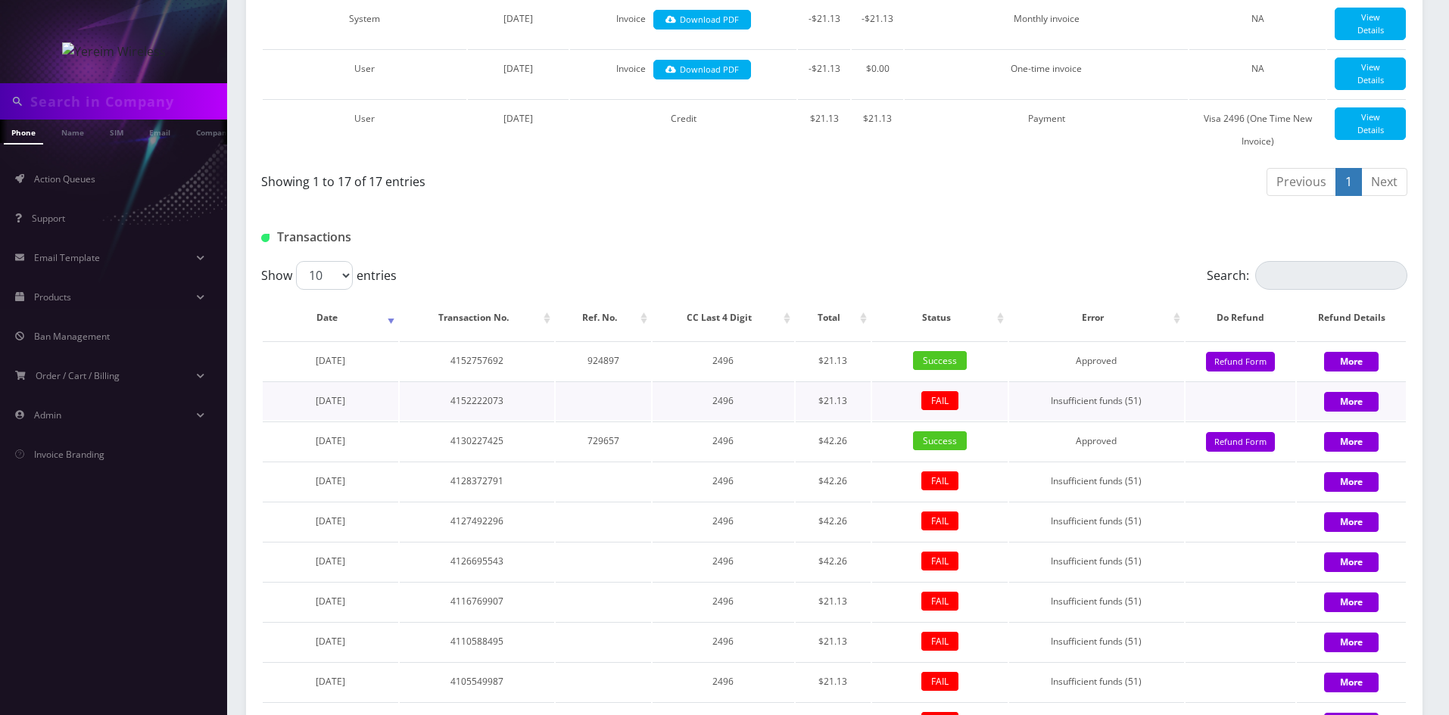
scroll to position [1135, 0]
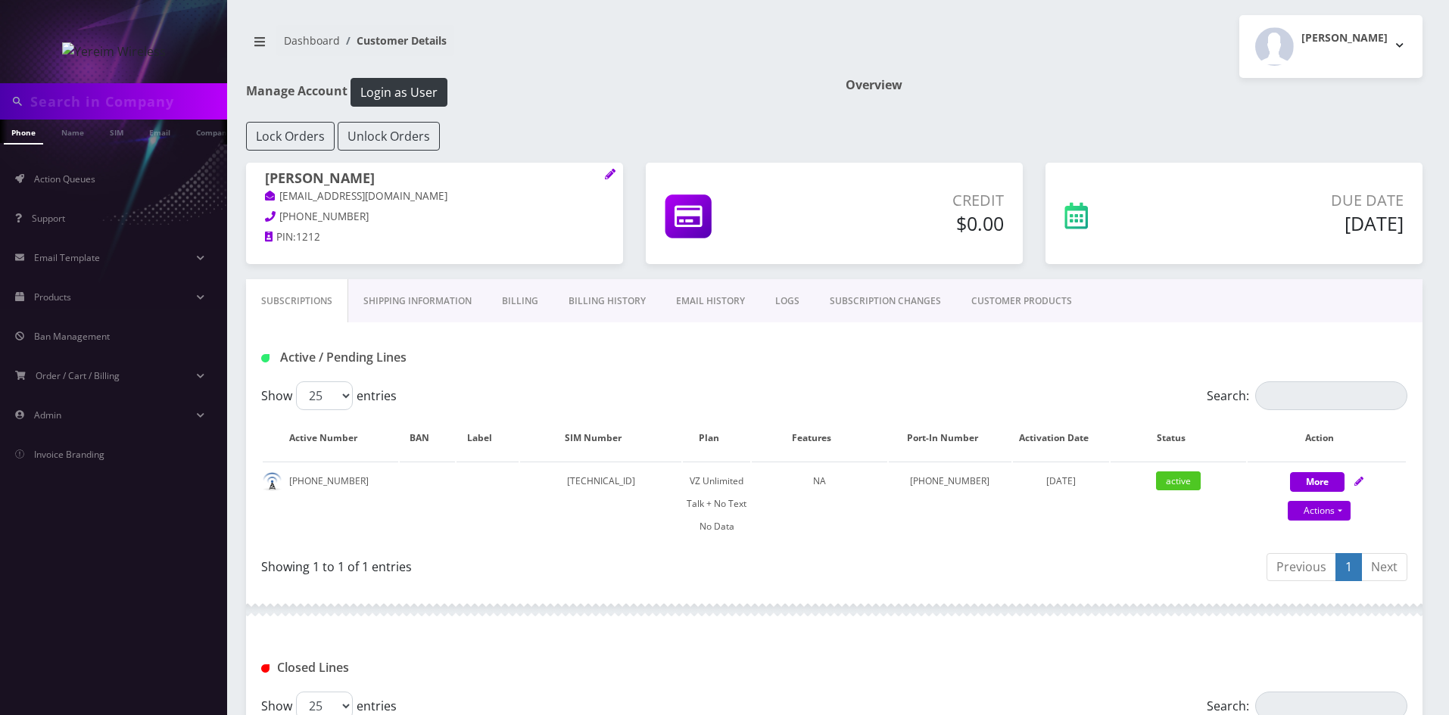
click at [600, 300] on link "Billing History" at bounding box center [606, 301] width 107 height 44
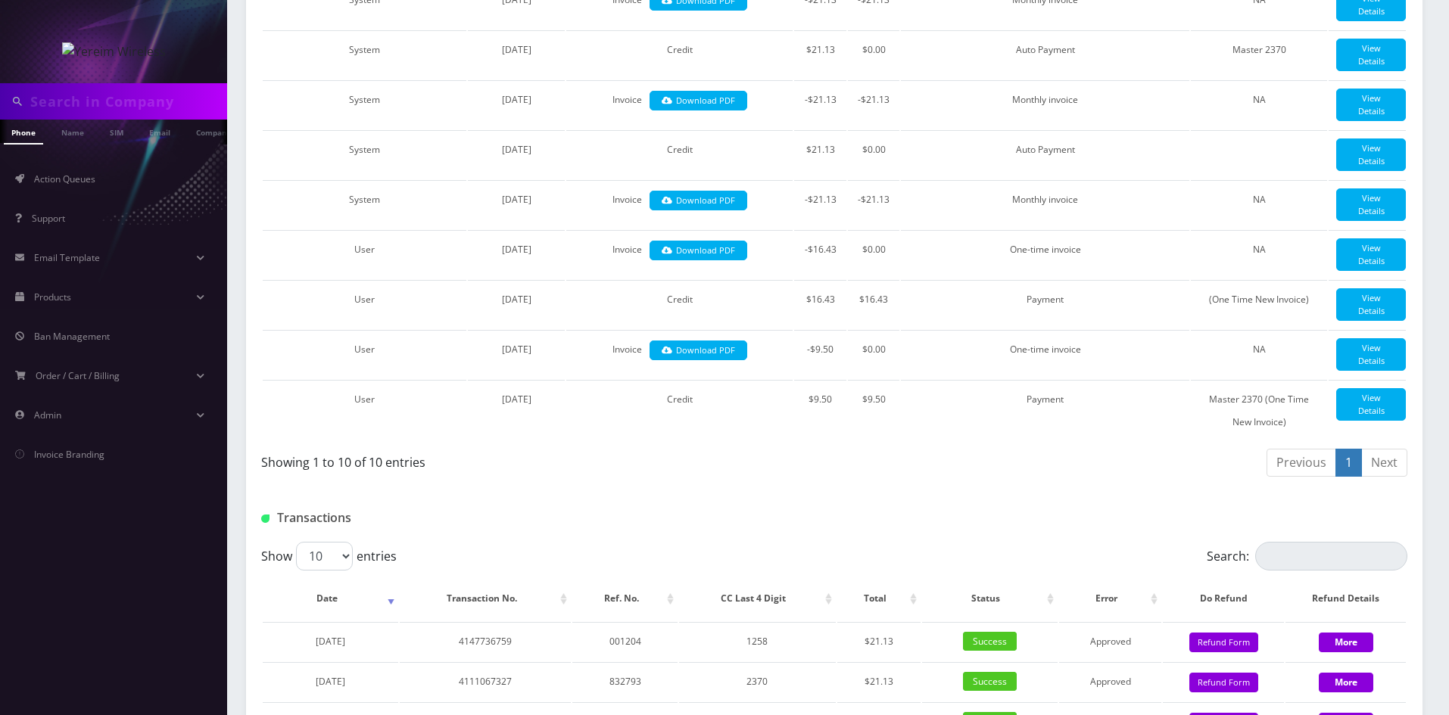
scroll to position [530, 0]
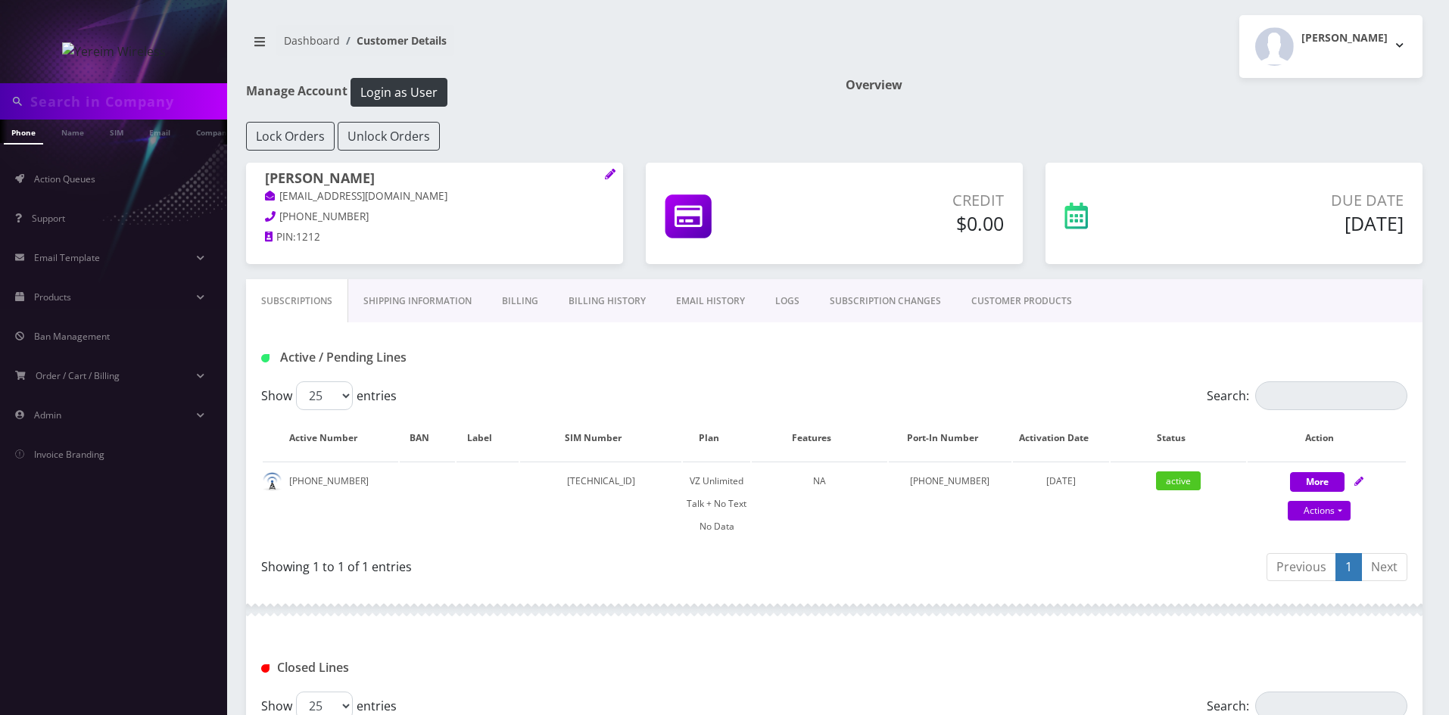
click at [596, 300] on link "Billing History" at bounding box center [606, 301] width 107 height 44
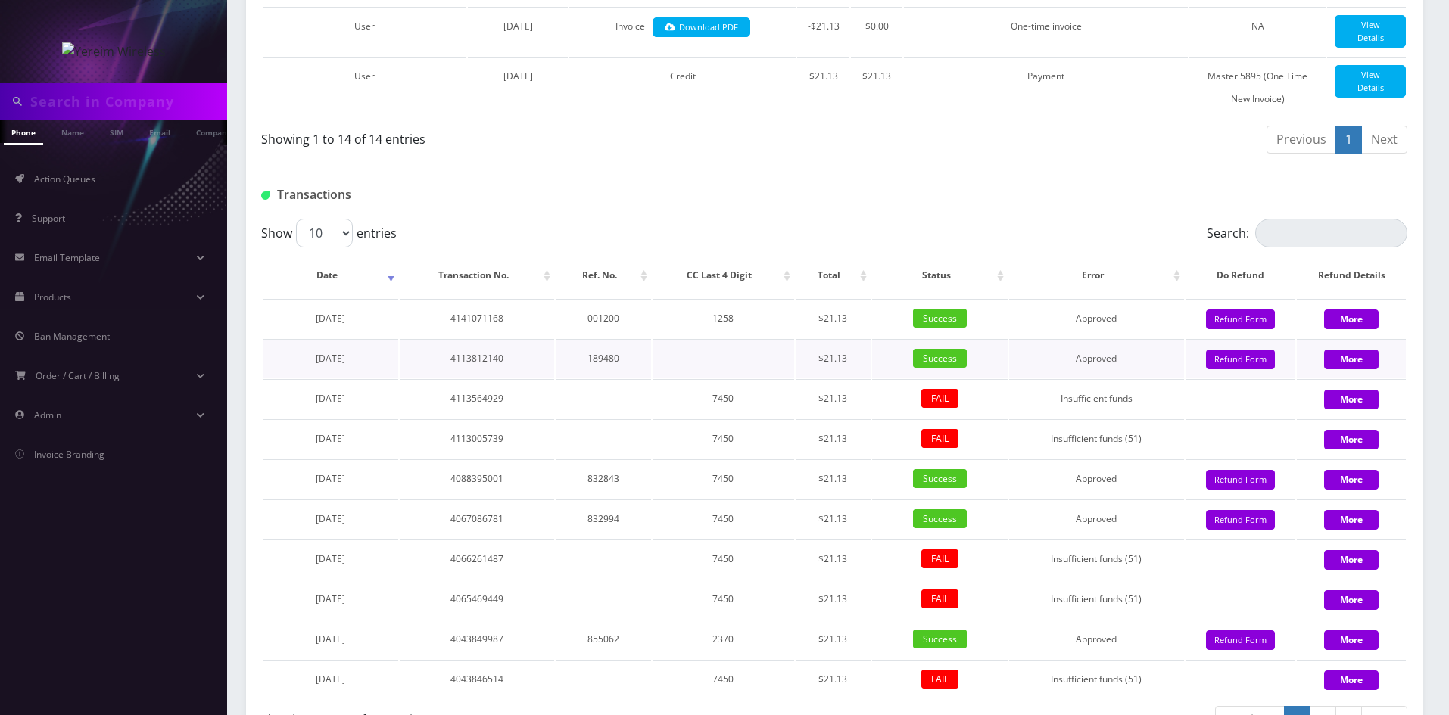
scroll to position [1060, 0]
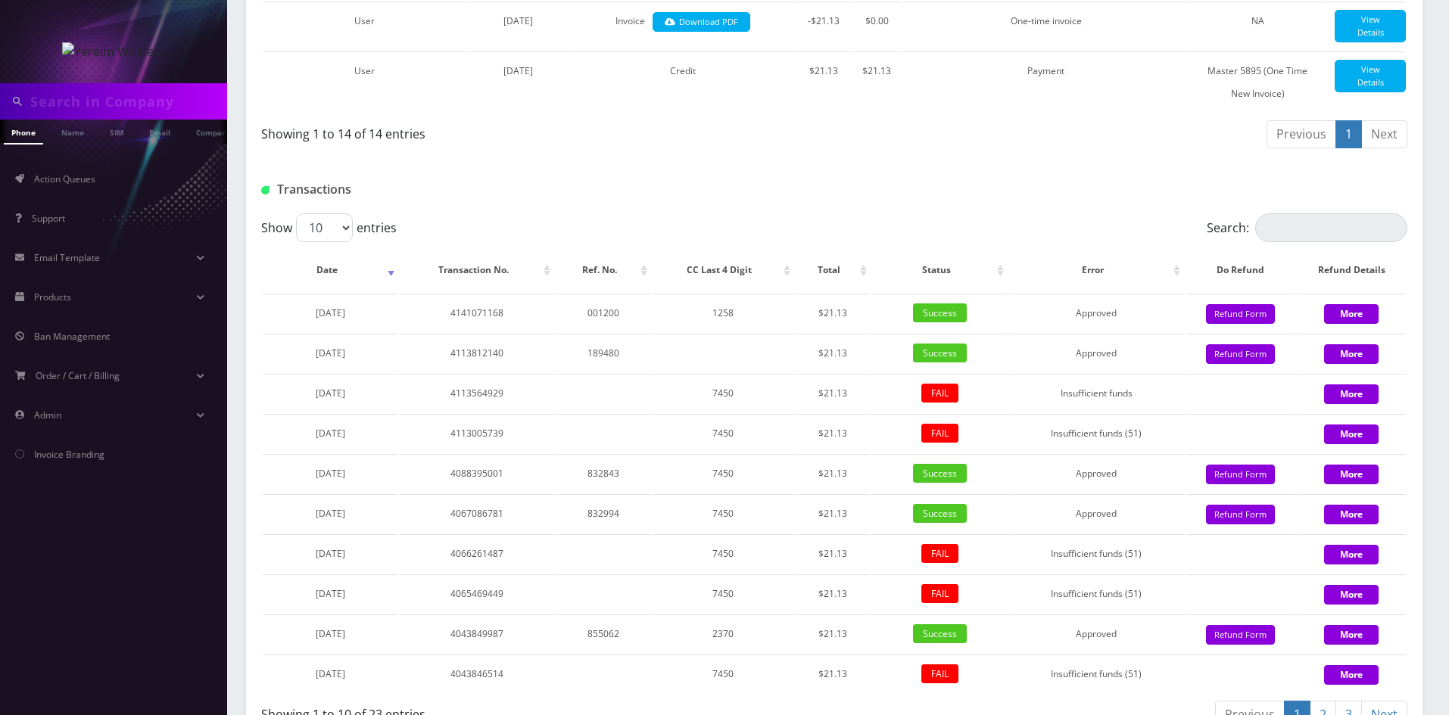
click at [1323, 701] on link "2" at bounding box center [1322, 715] width 26 height 28
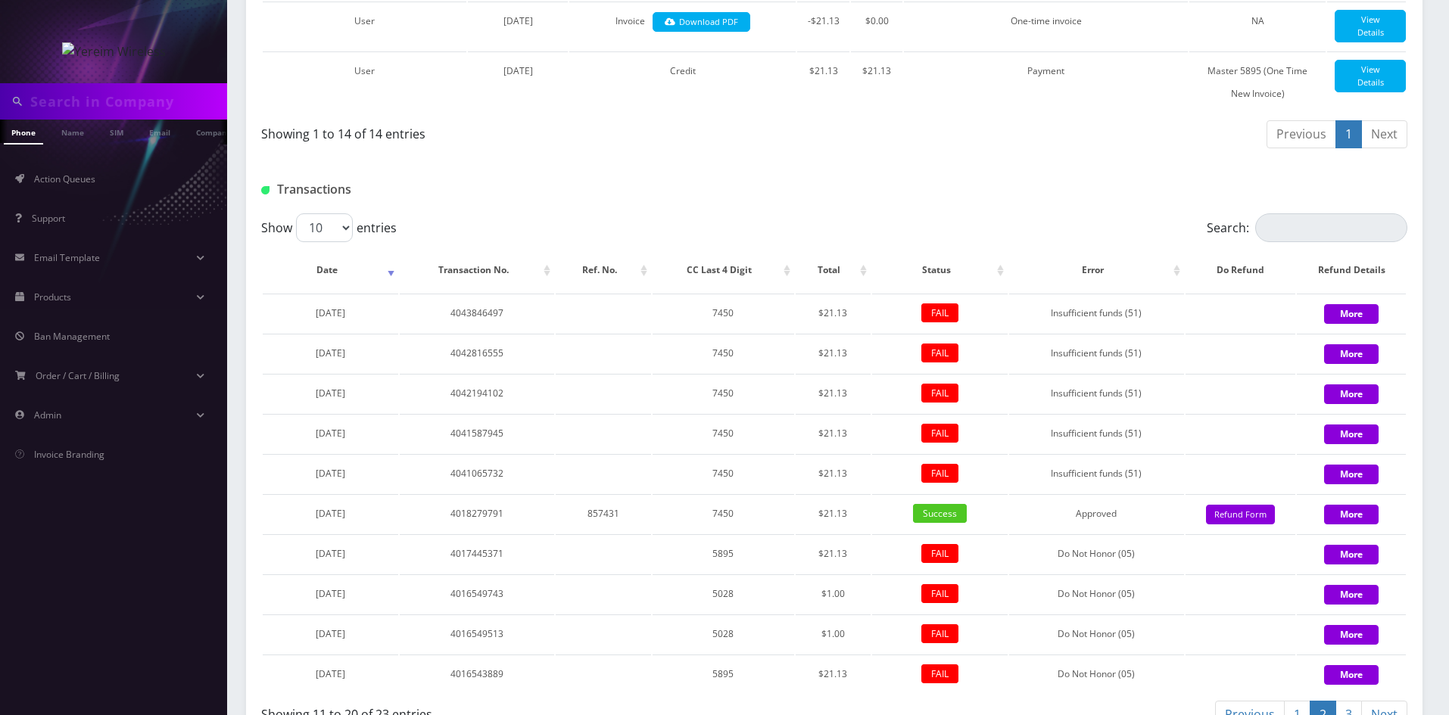
click at [1353, 701] on link "3" at bounding box center [1348, 715] width 26 height 28
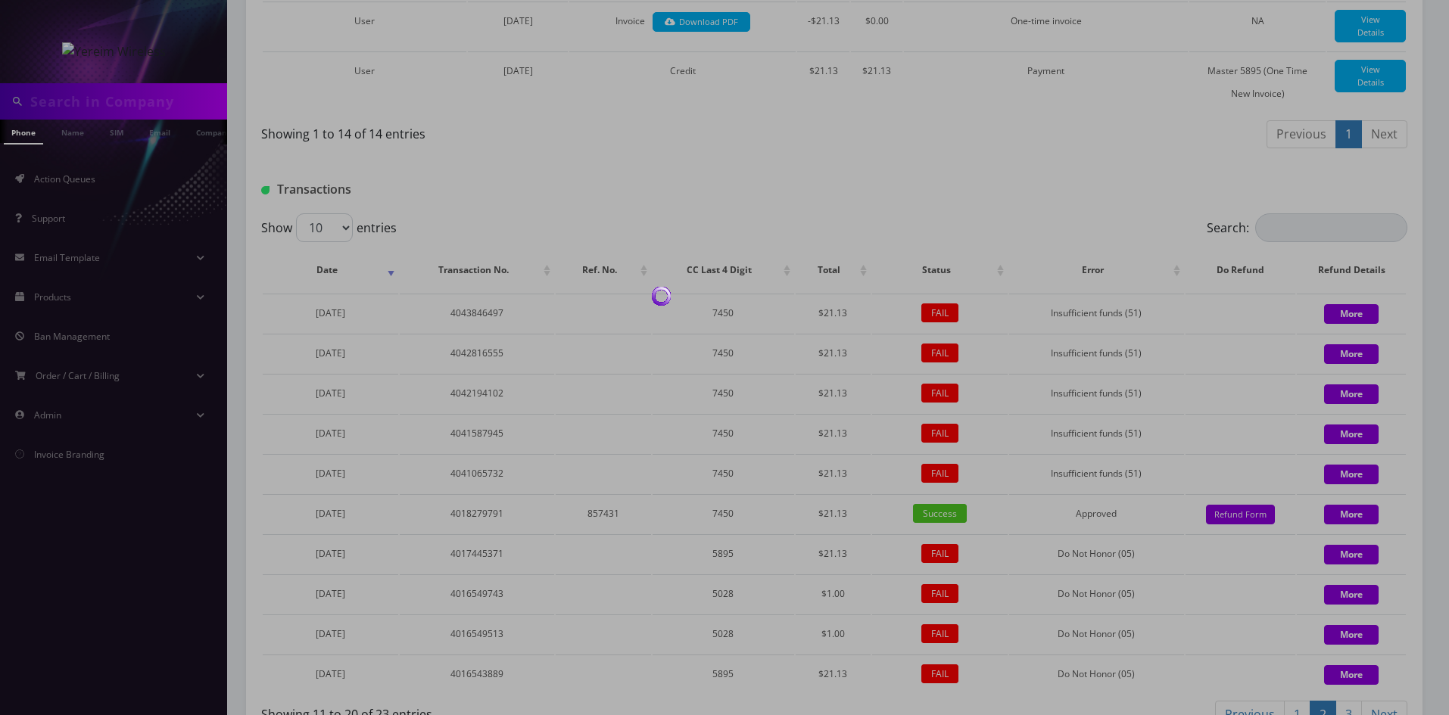
scroll to position [1000, 0]
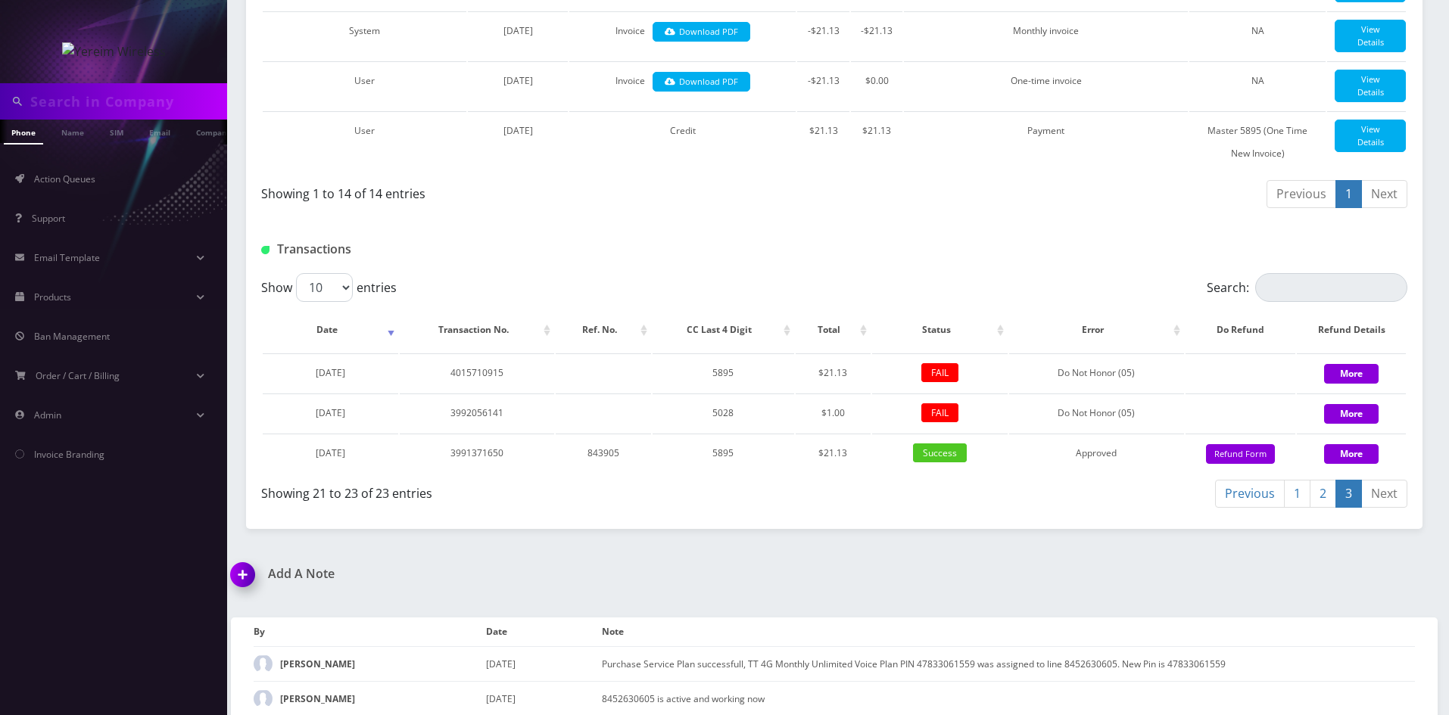
click at [1317, 480] on link "2" at bounding box center [1322, 494] width 26 height 28
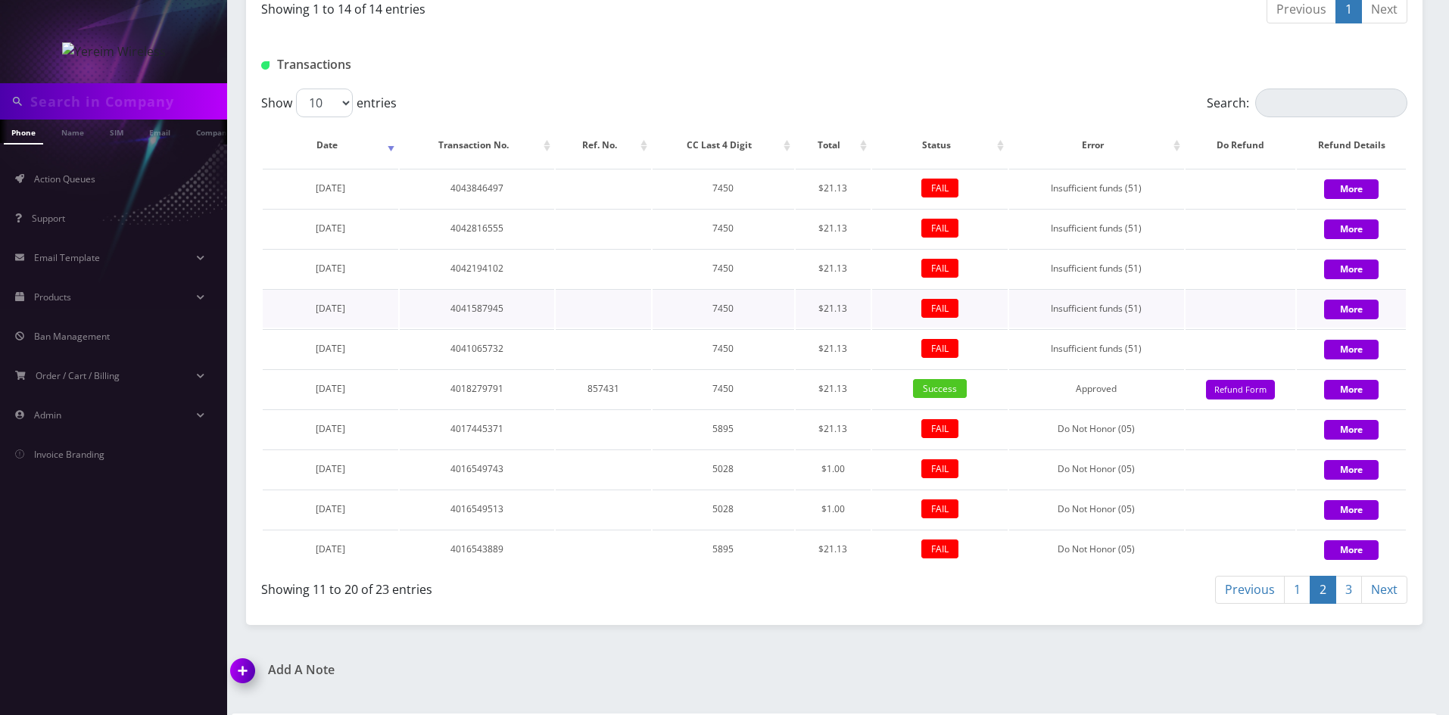
scroll to position [1205, 0]
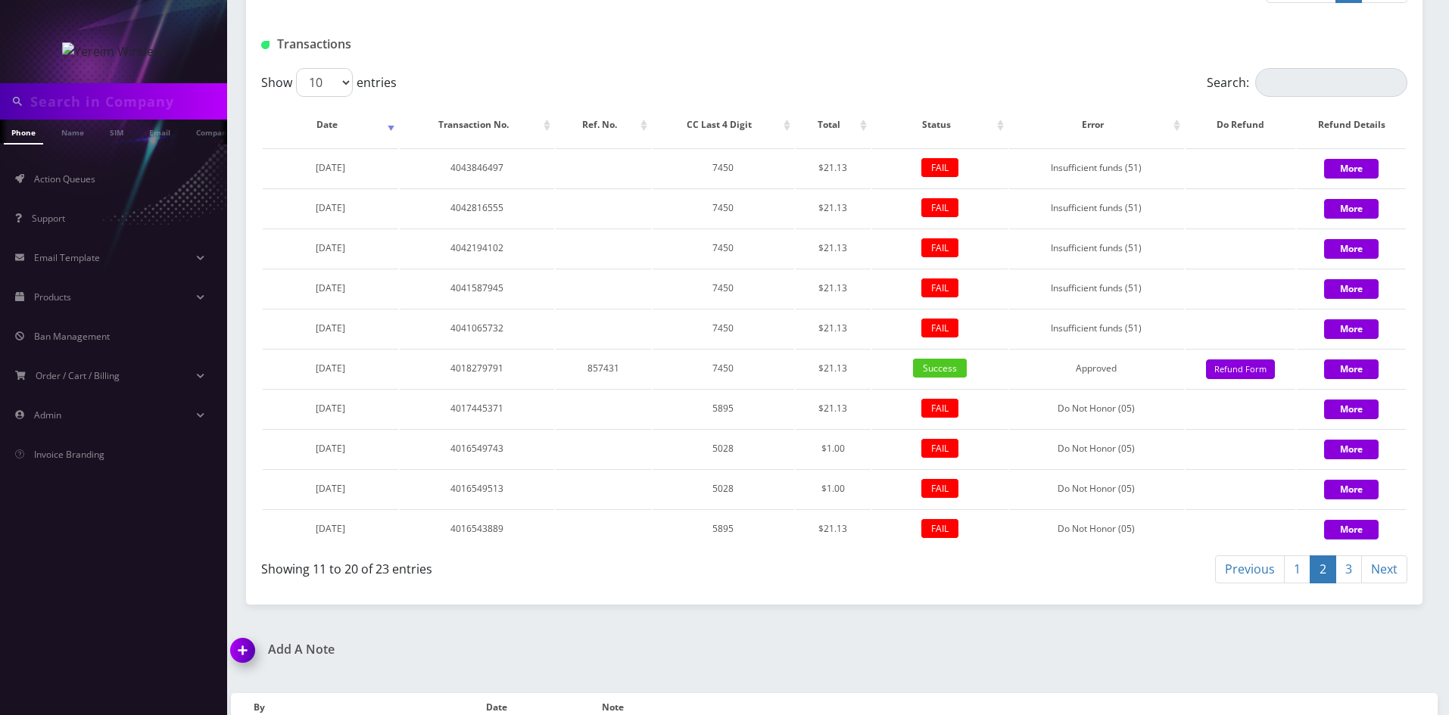
click at [1296, 556] on link "1" at bounding box center [1297, 570] width 26 height 28
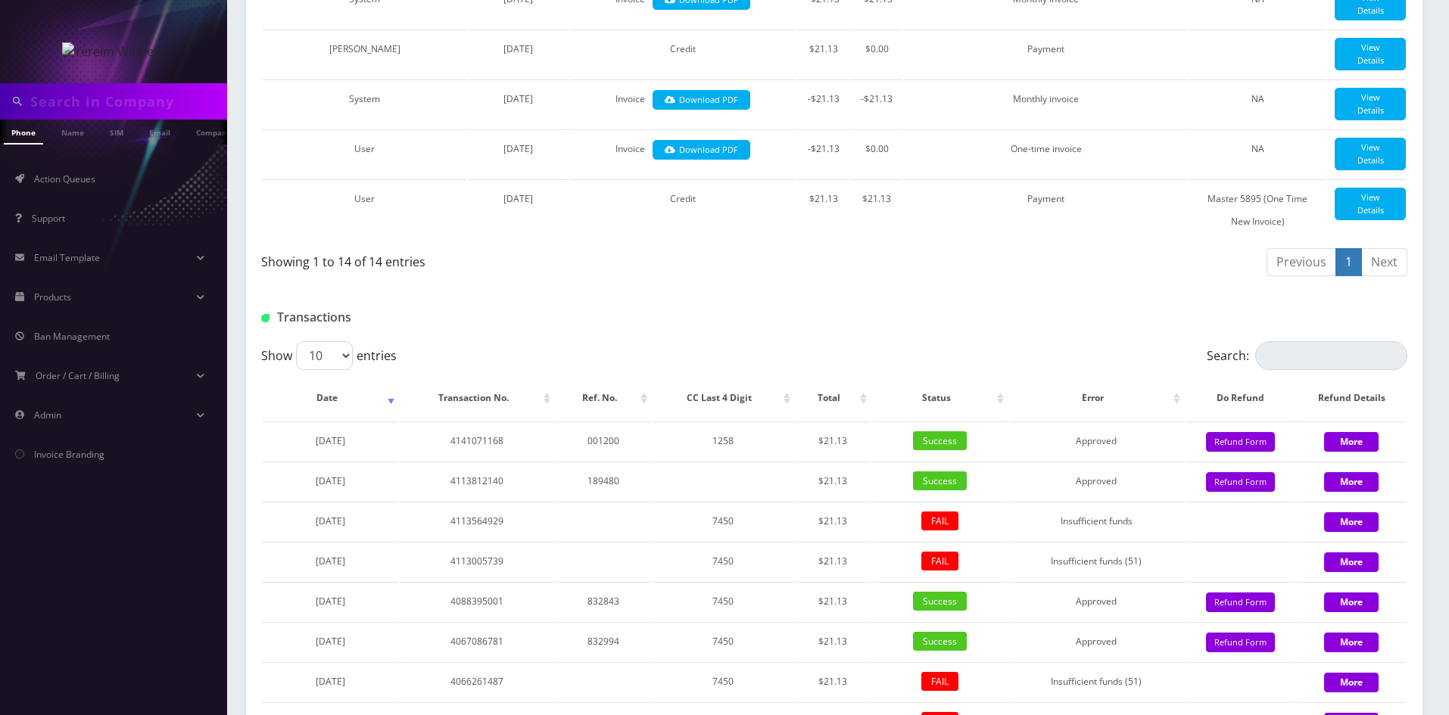
scroll to position [902, 0]
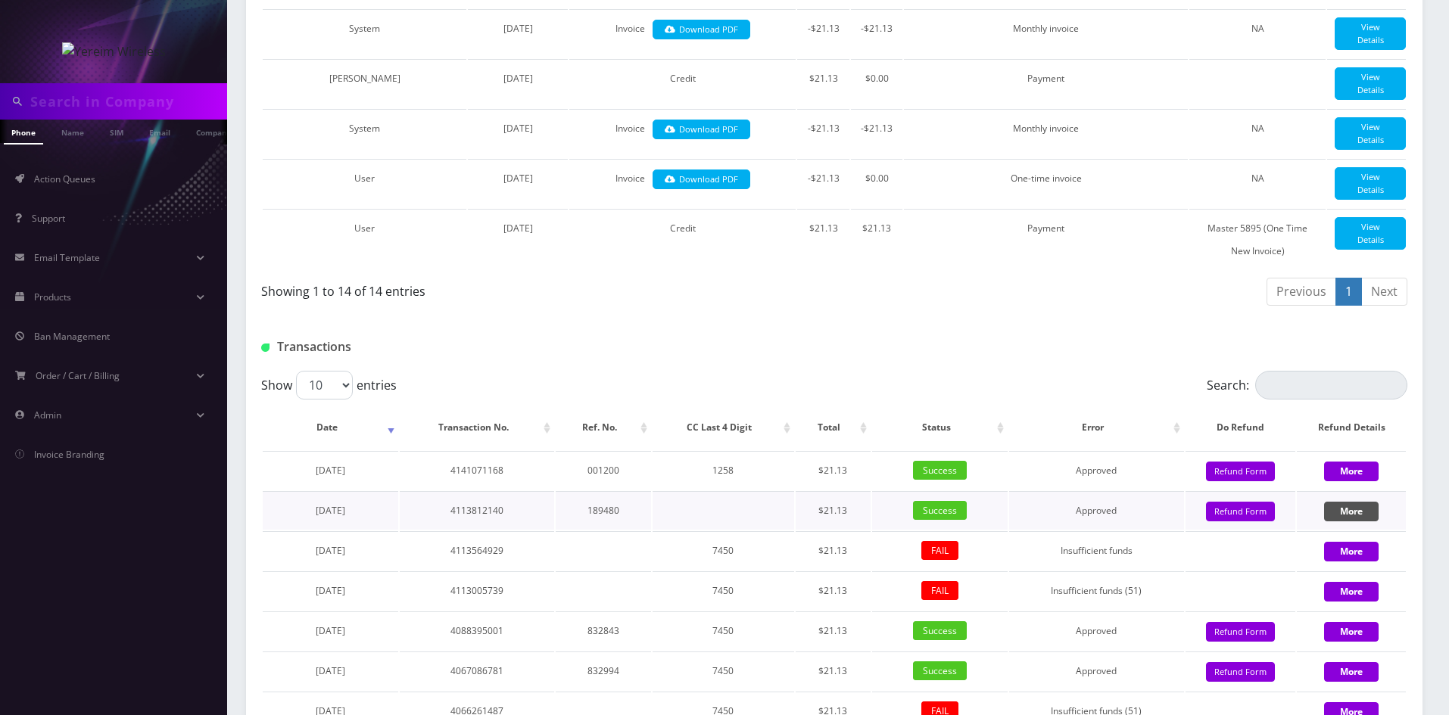
click at [1354, 502] on button "More" at bounding box center [1351, 512] width 54 height 20
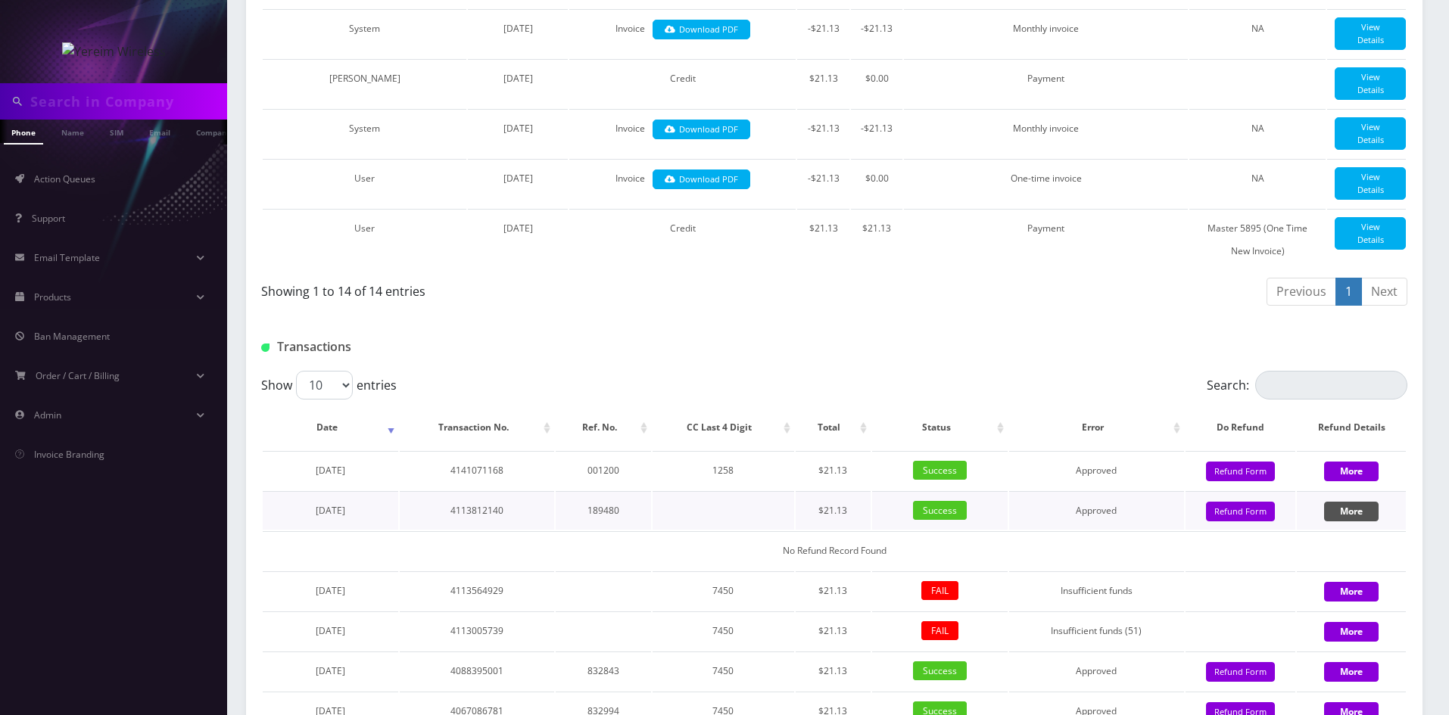
click at [1354, 502] on button "More" at bounding box center [1351, 512] width 54 height 20
